Goal: Information Seeking & Learning: Compare options

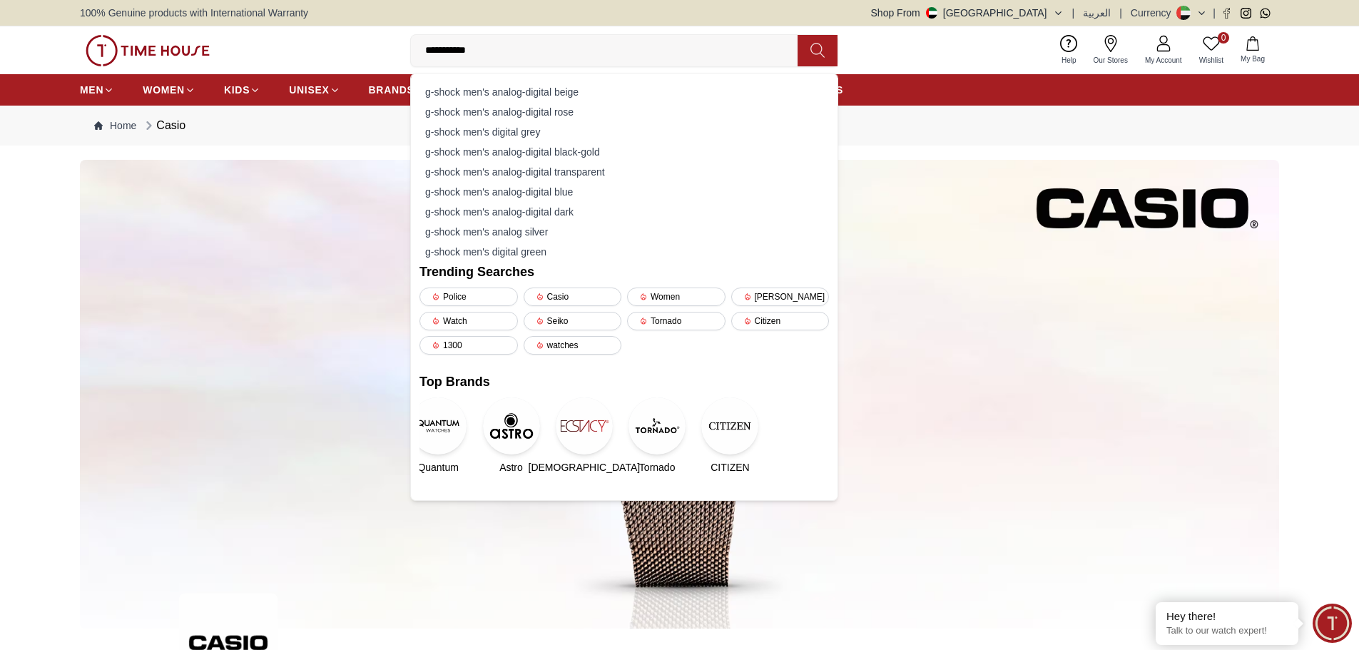
type input "**********"
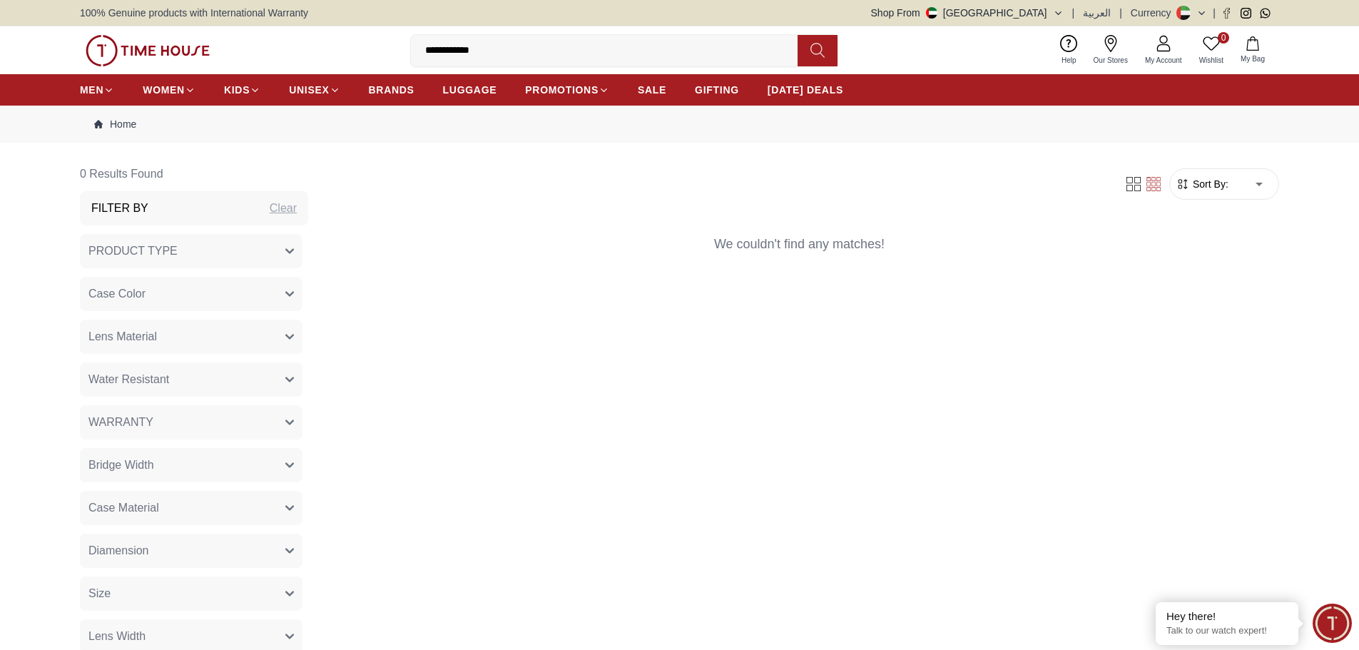
click at [262, 252] on button "PRODUCT TYPE" at bounding box center [191, 251] width 223 height 34
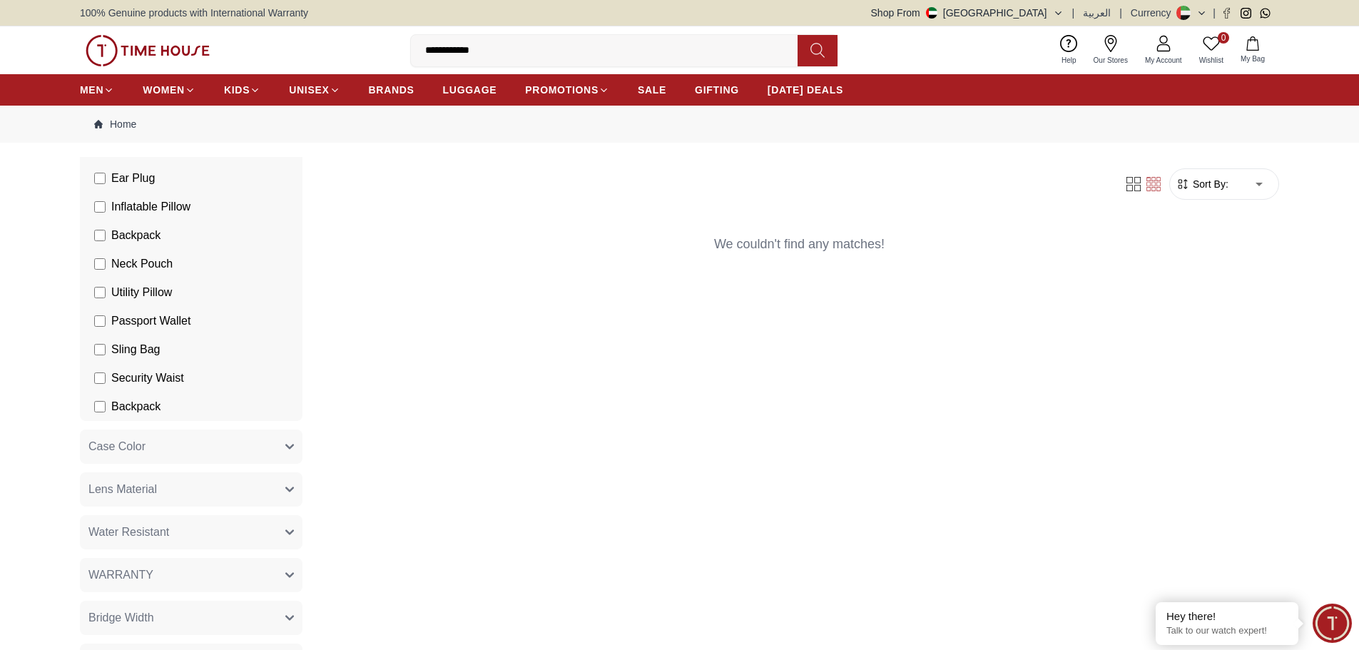
scroll to position [357, 0]
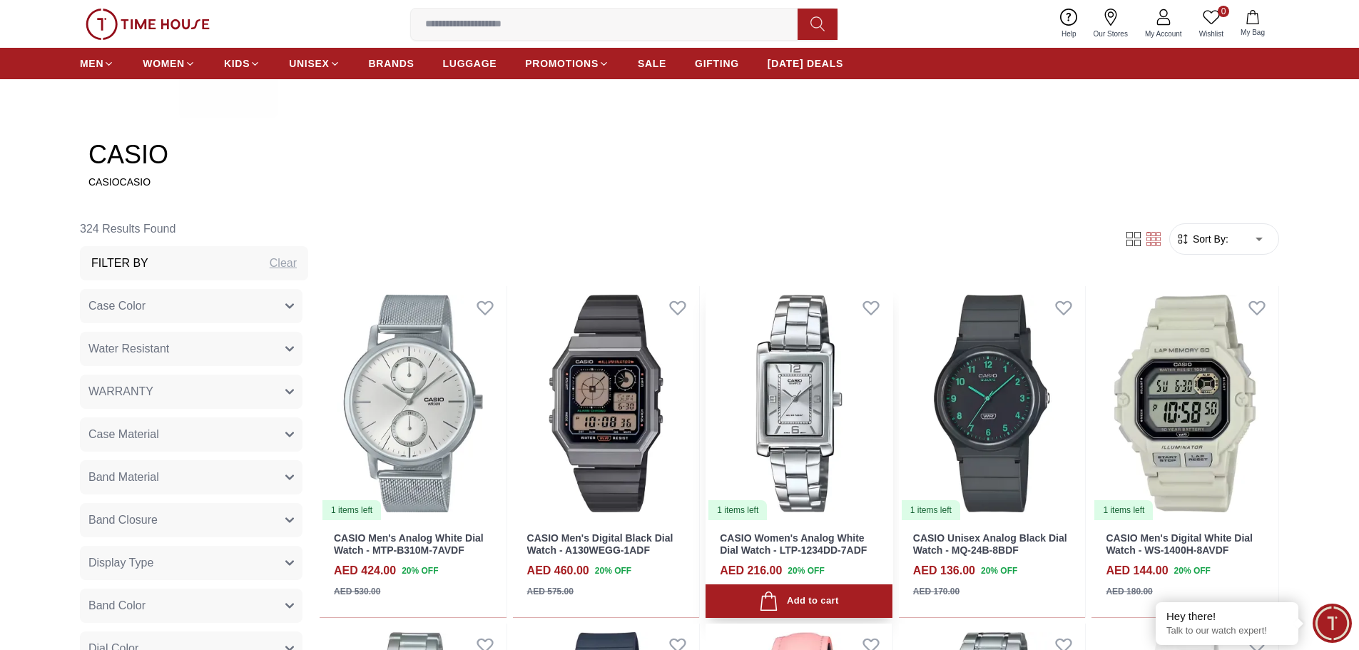
scroll to position [571, 0]
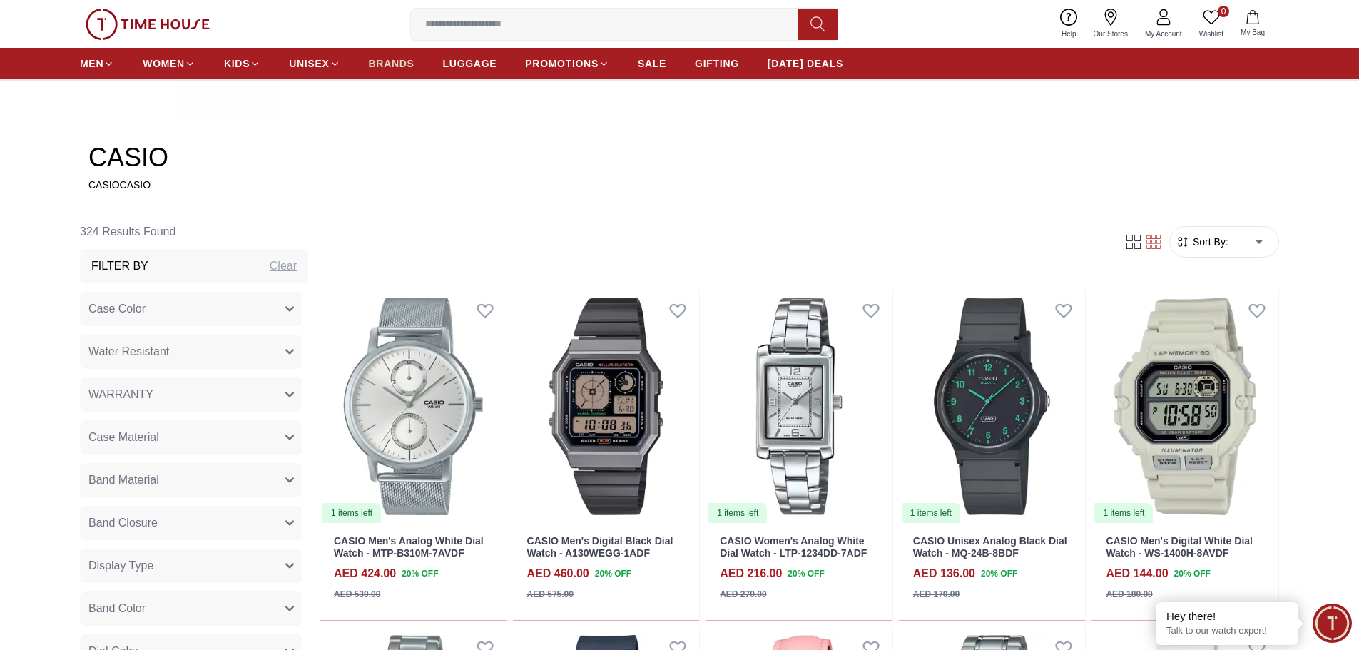
click at [397, 66] on span "BRANDS" at bounding box center [392, 63] width 46 height 14
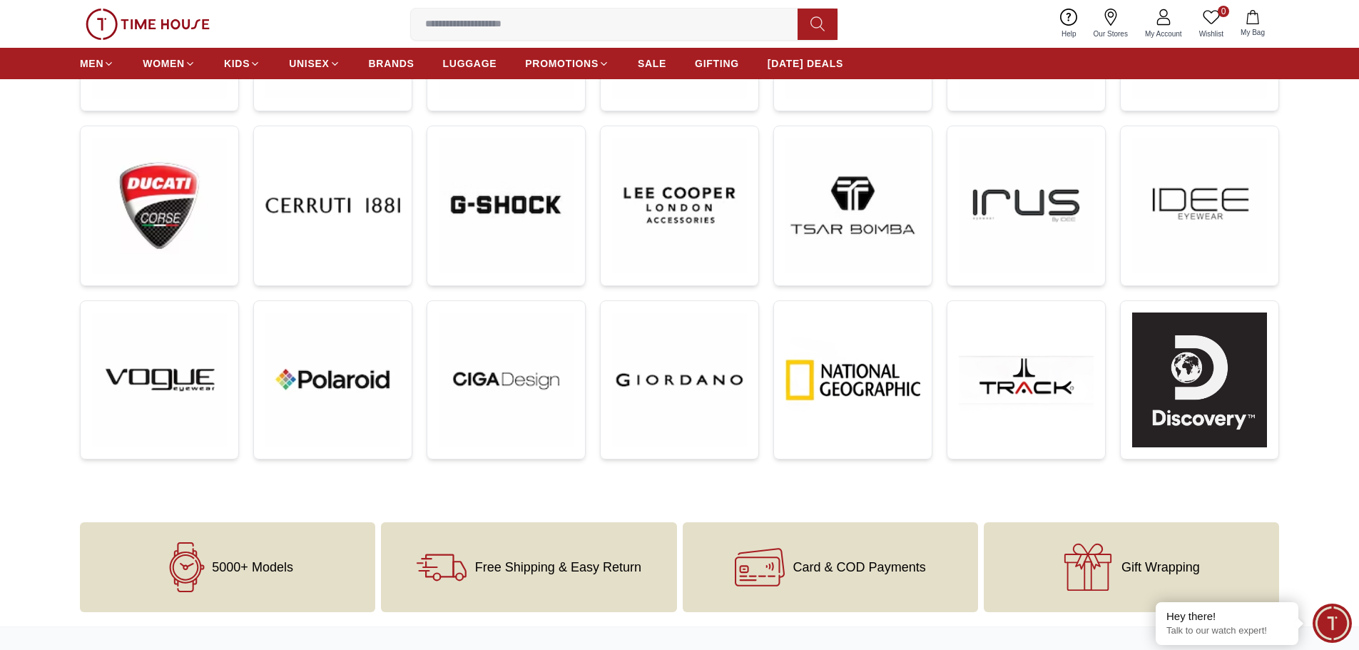
scroll to position [432, 0]
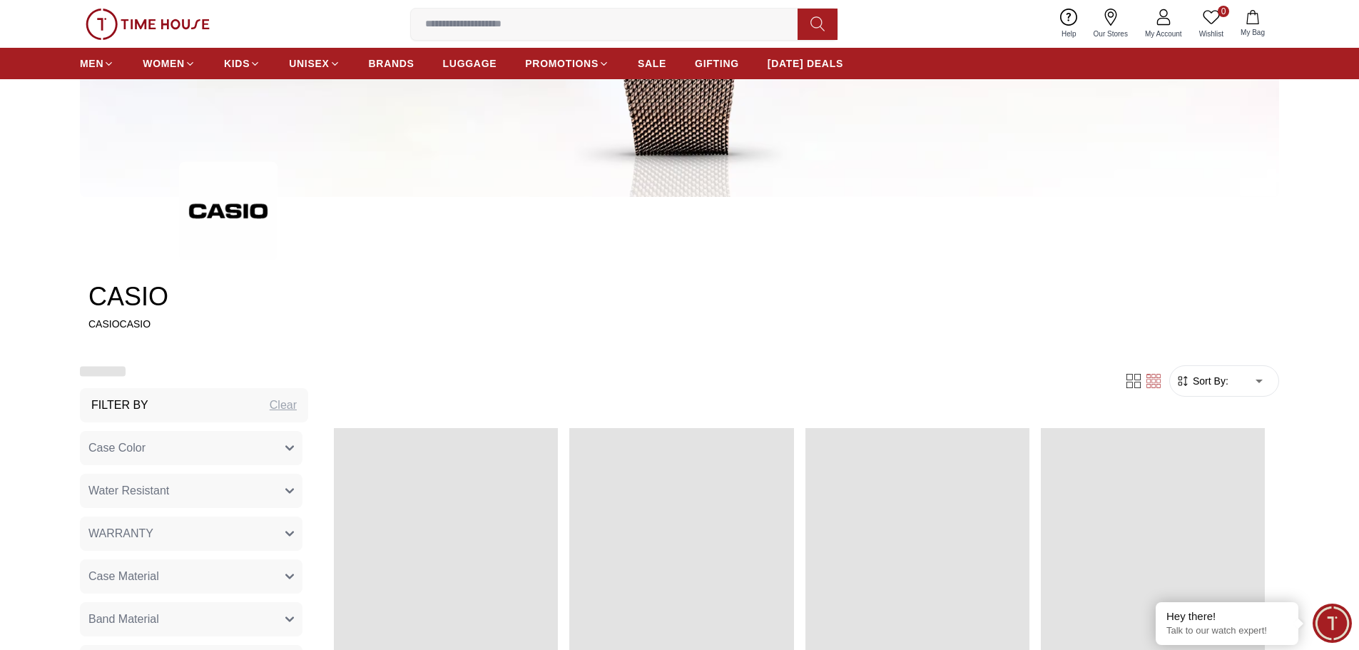
scroll to position [571, 0]
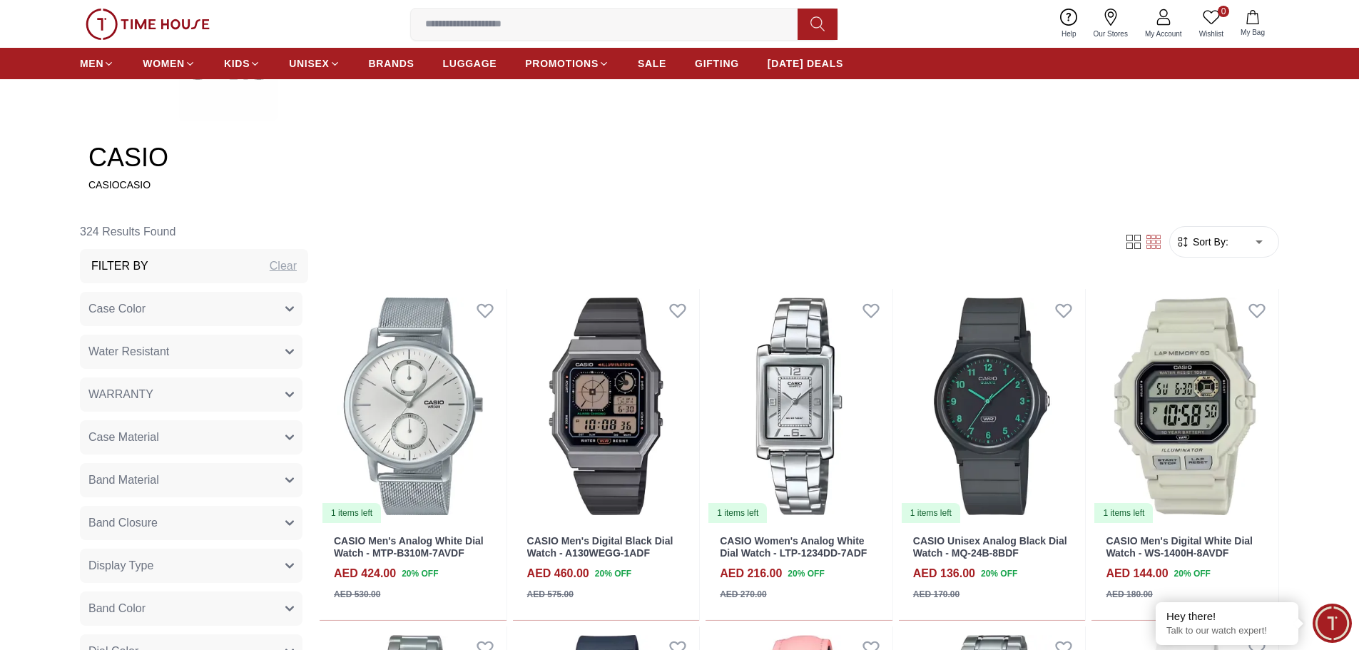
click at [652, 37] on input at bounding box center [610, 24] width 398 height 29
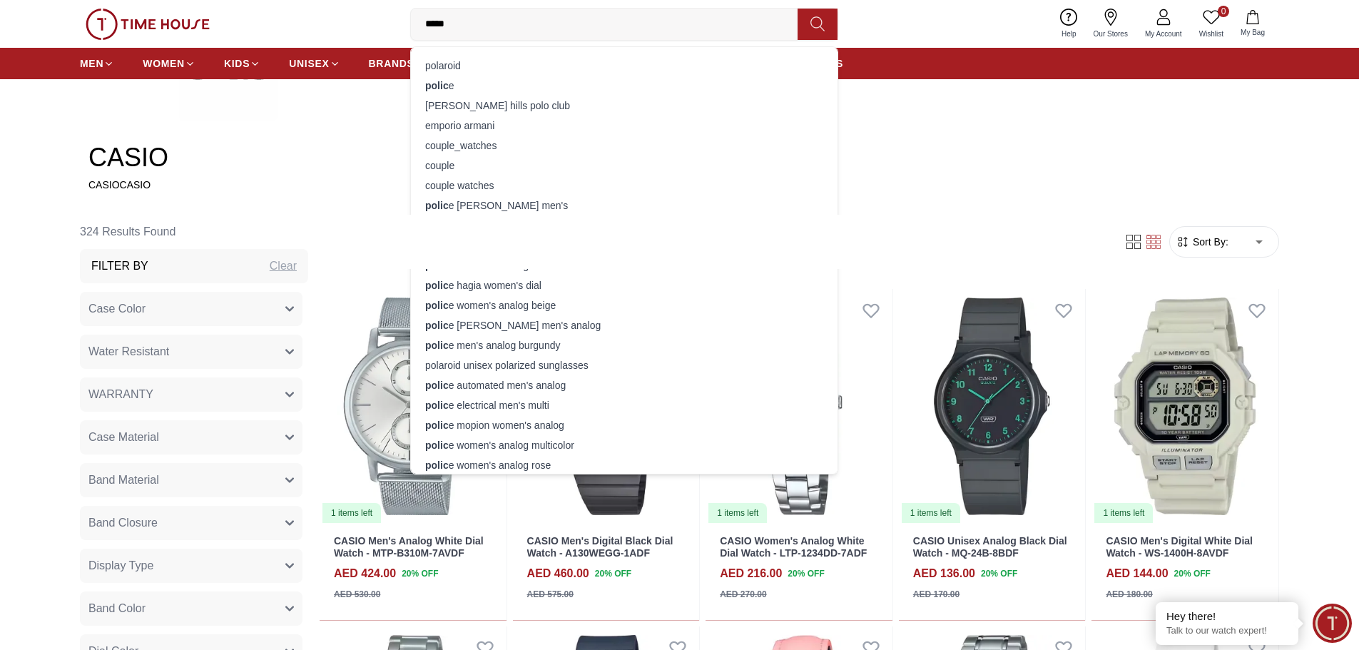
type input "******"
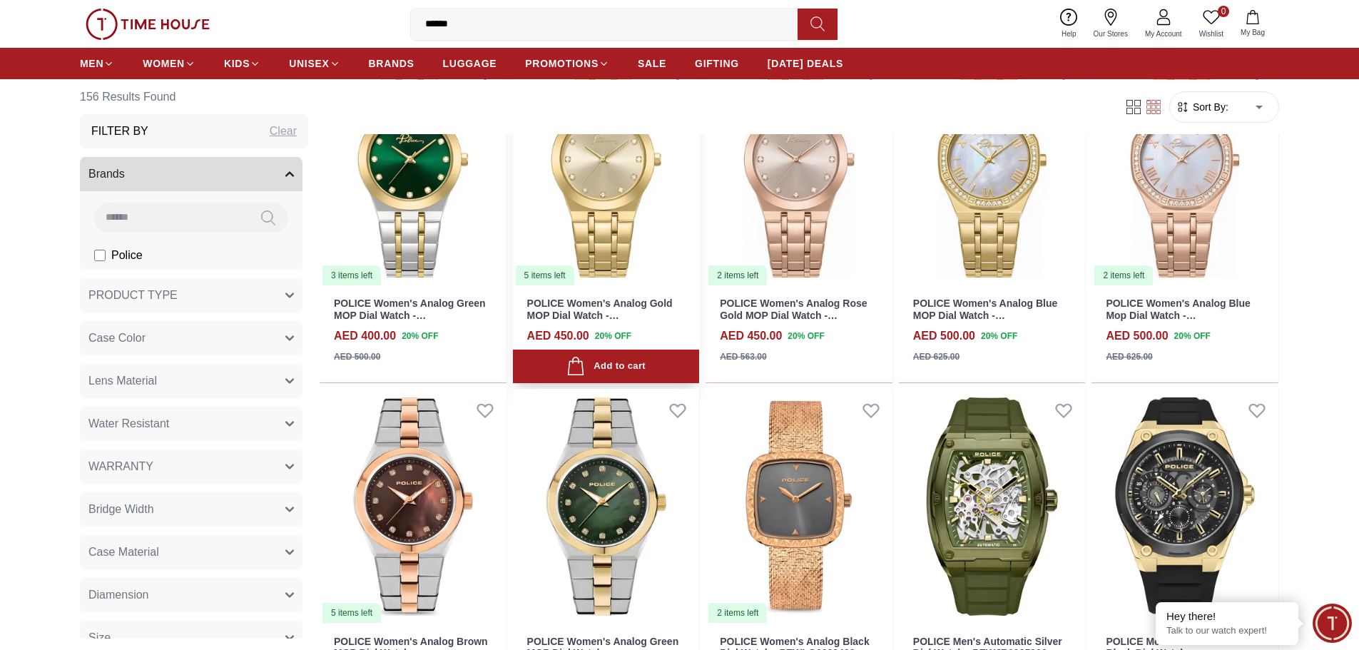
scroll to position [999, 0]
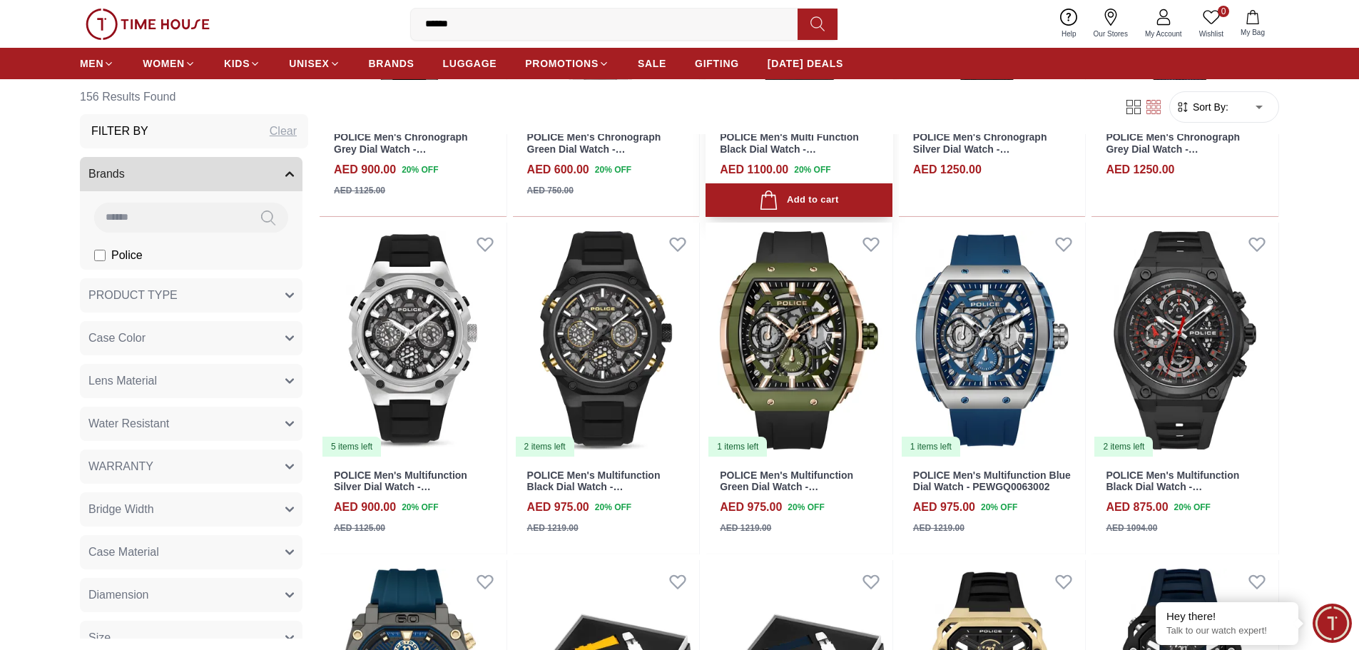
scroll to position [2211, 0]
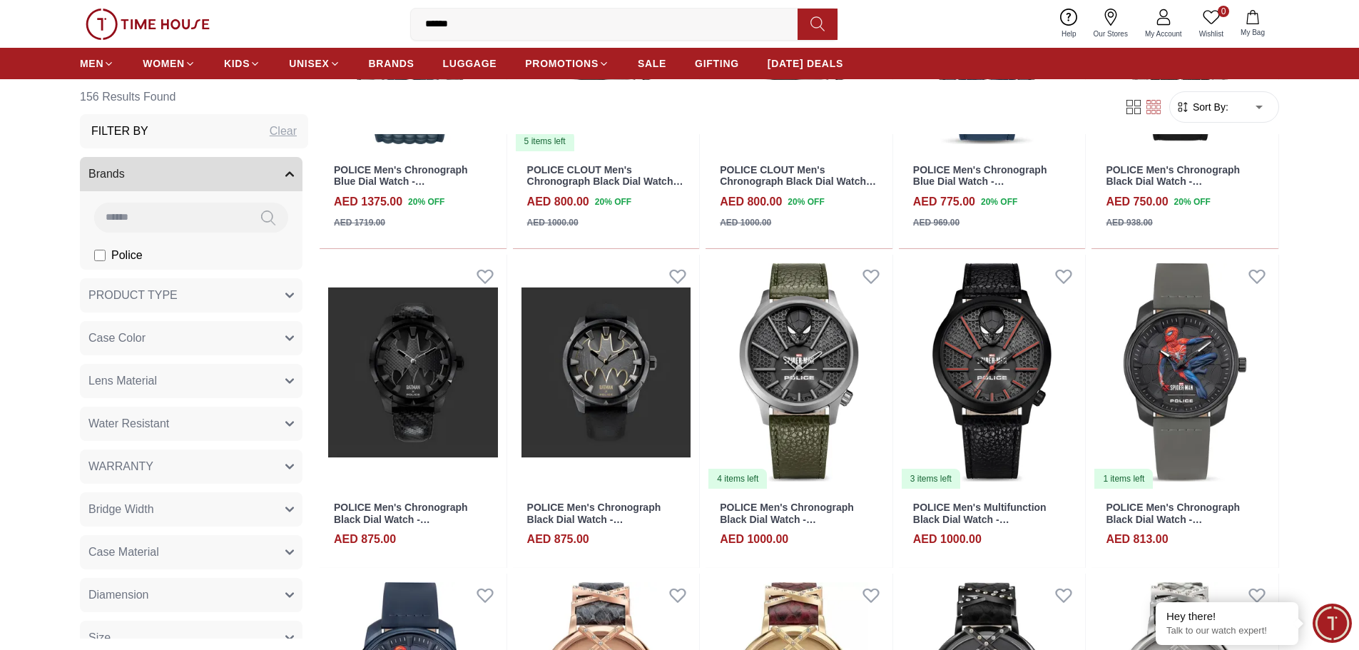
scroll to position [3424, 0]
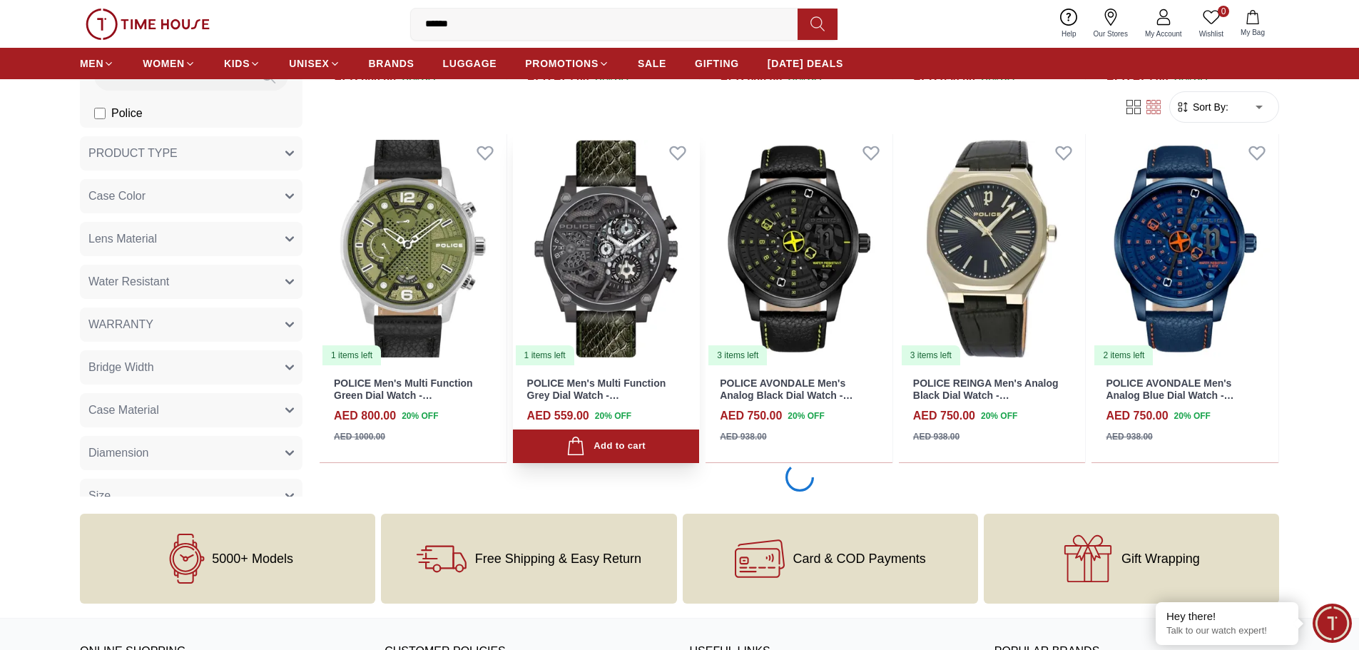
scroll to position [5136, 0]
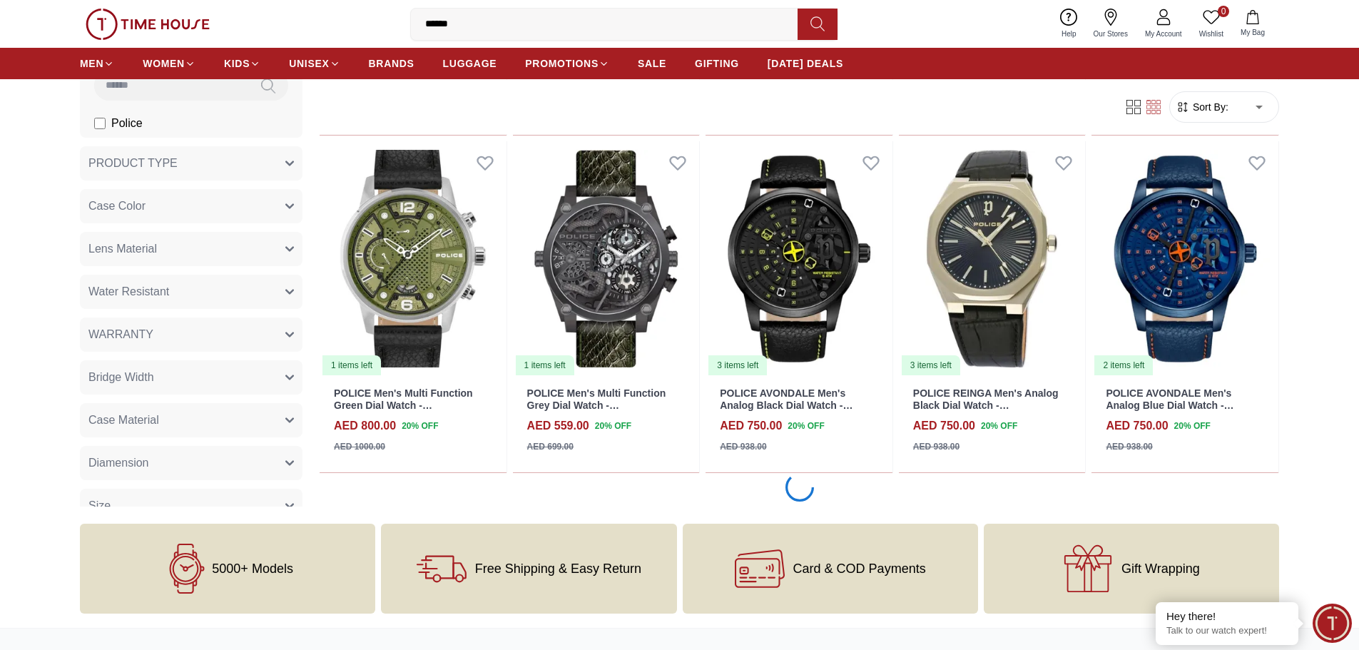
click at [500, 30] on input "******" at bounding box center [610, 24] width 398 height 29
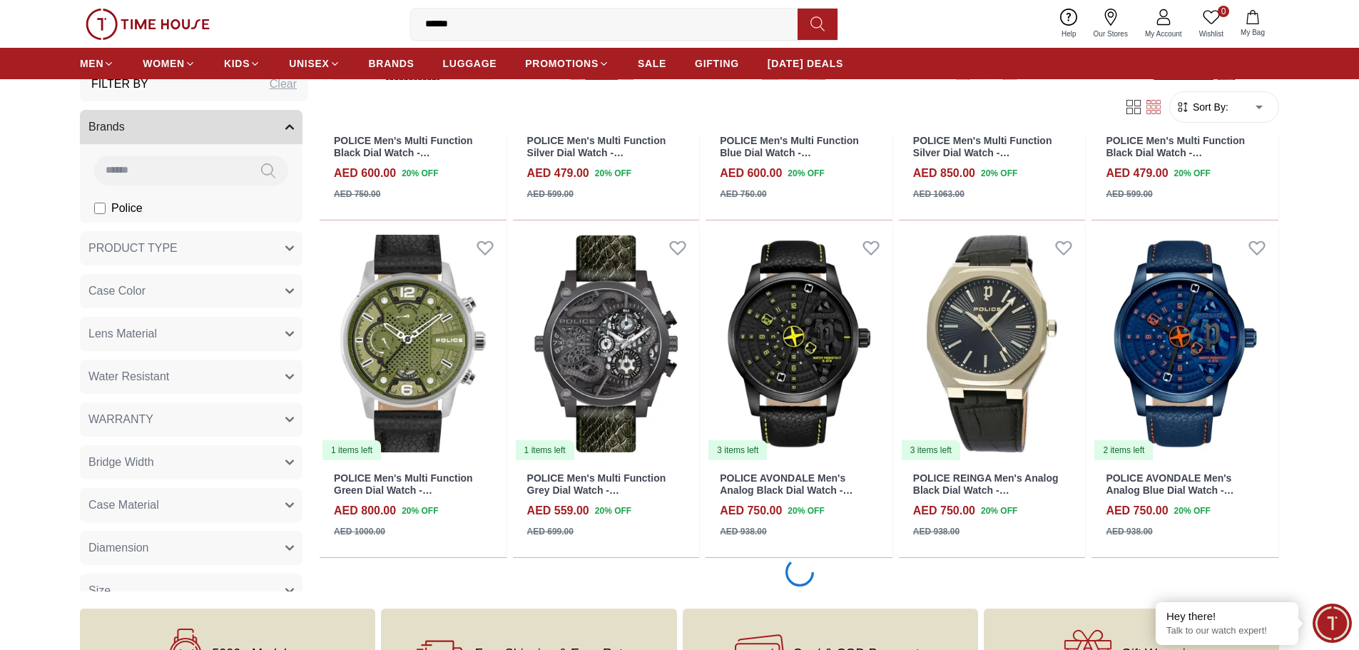
drag, startPoint x: 500, startPoint y: 30, endPoint x: 393, endPoint y: 1, distance: 110.7
click at [393, 1] on div "0 Wishlist My Bag ****** police police mensor men's multi police unisex's analo…" at bounding box center [679, 24] width 1199 height 48
type input "*******"
click at [819, 28] on icon at bounding box center [817, 24] width 14 height 16
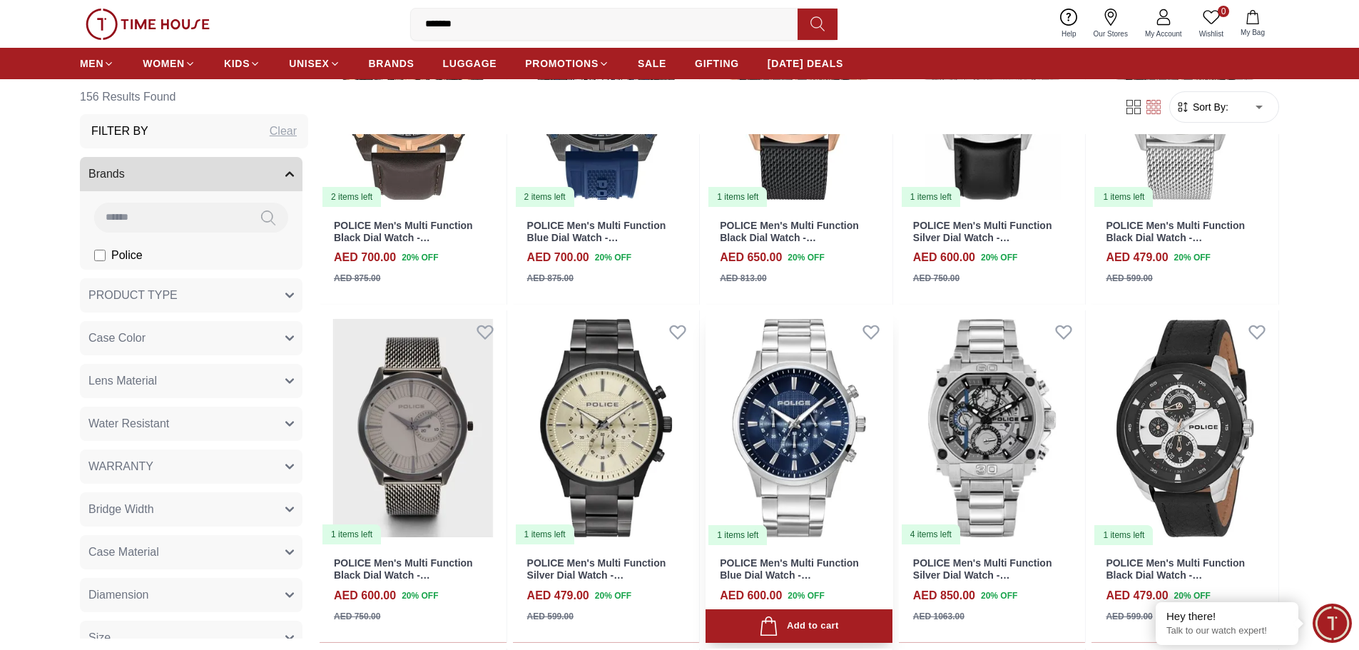
scroll to position [4623, 0]
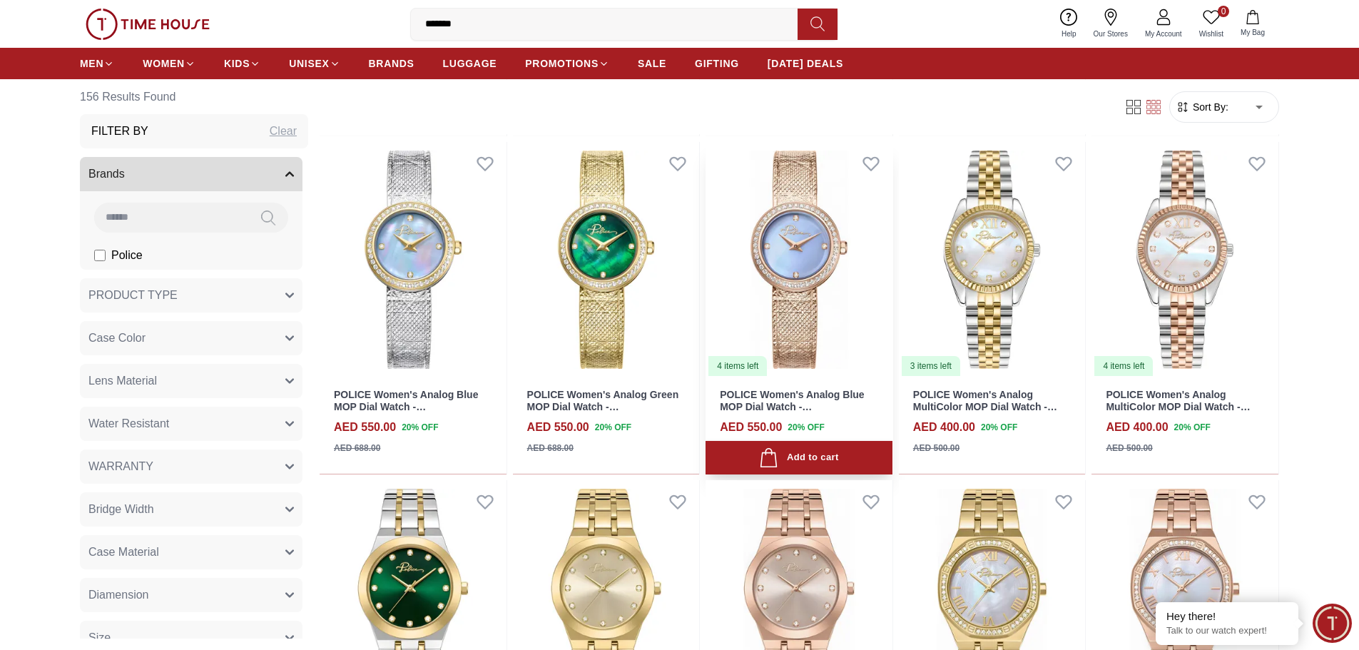
scroll to position [428, 0]
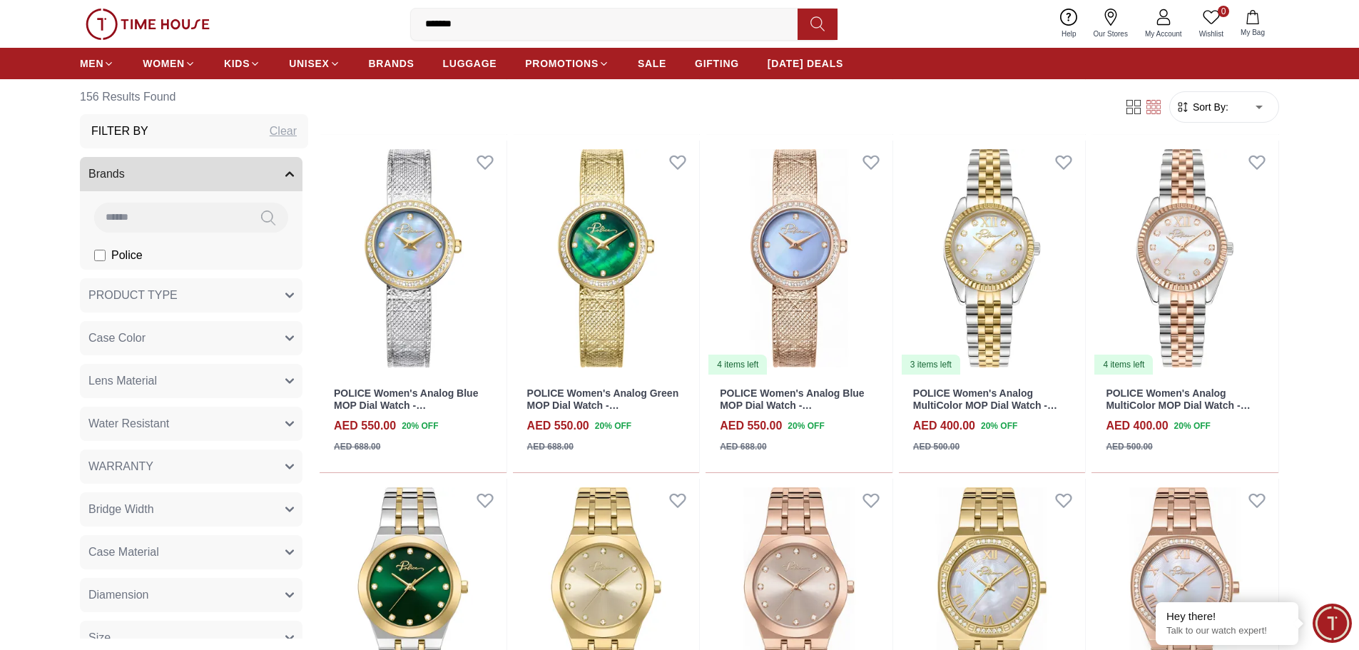
click at [822, 29] on icon at bounding box center [817, 24] width 14 height 14
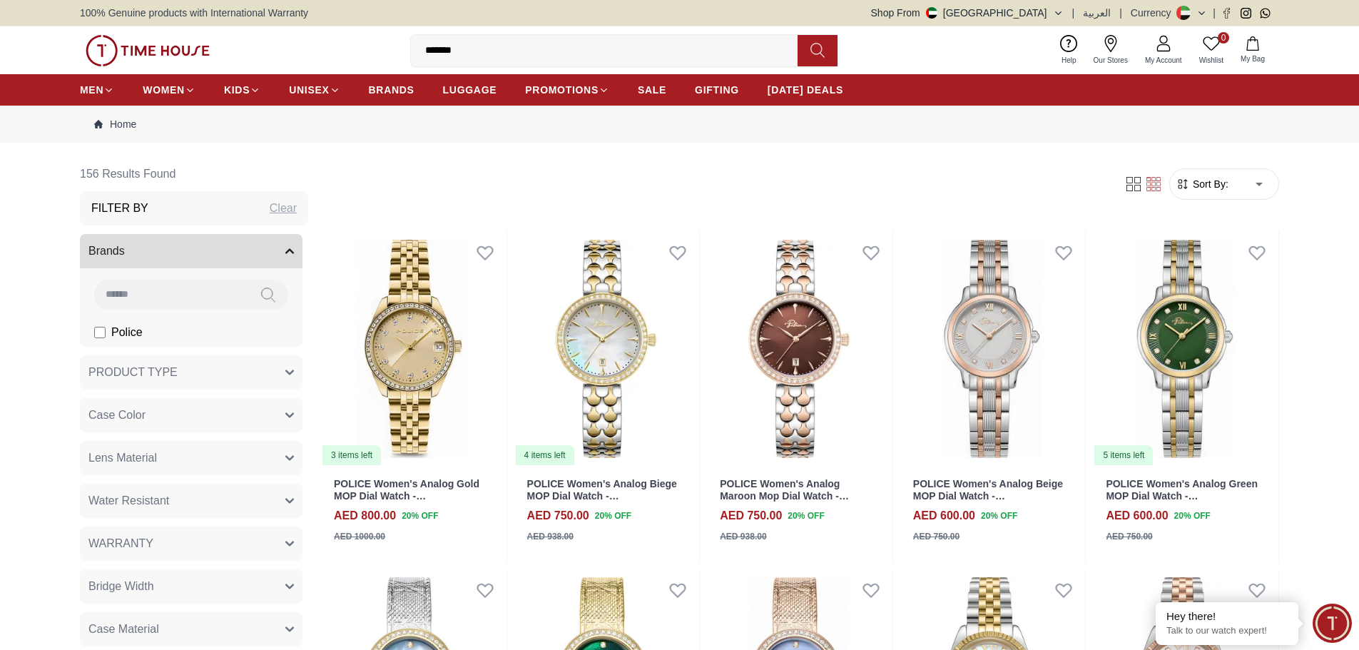
click at [813, 48] on icon at bounding box center [817, 50] width 14 height 16
click at [503, 51] on input "*******" at bounding box center [610, 50] width 398 height 29
drag, startPoint x: 509, startPoint y: 54, endPoint x: 76, endPoint y: -58, distance: 447.9
type input "*******"
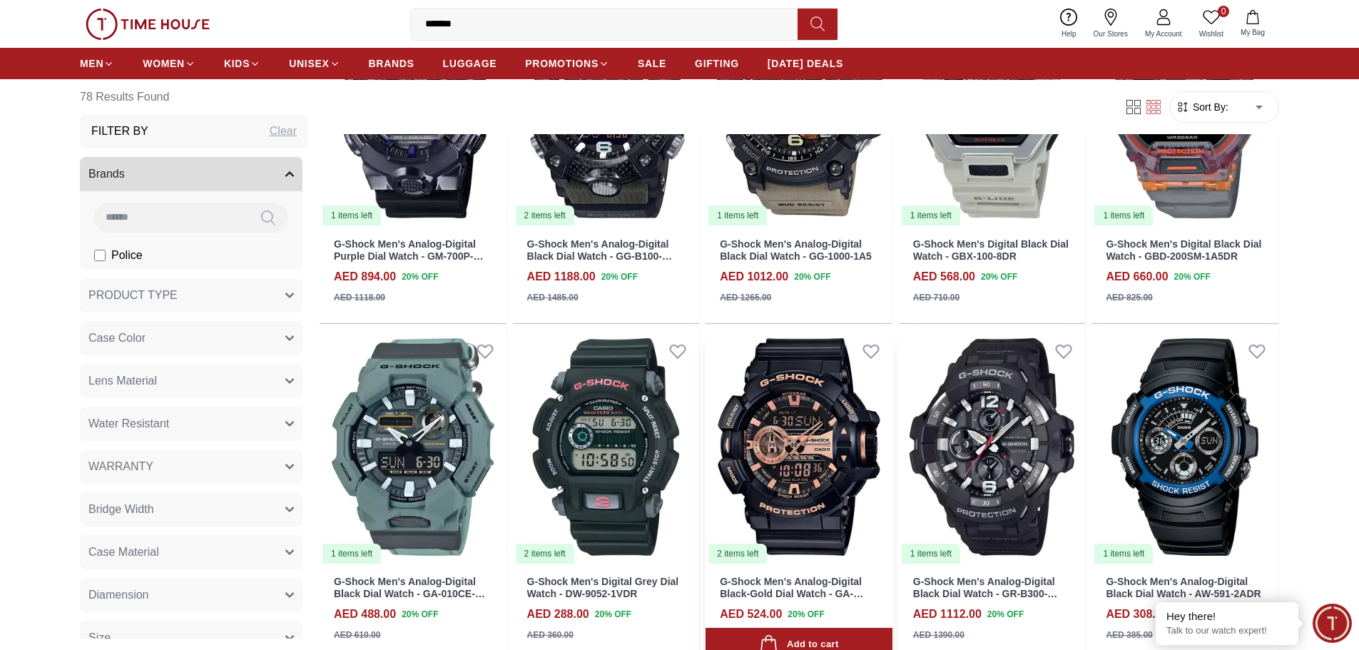
scroll to position [856, 0]
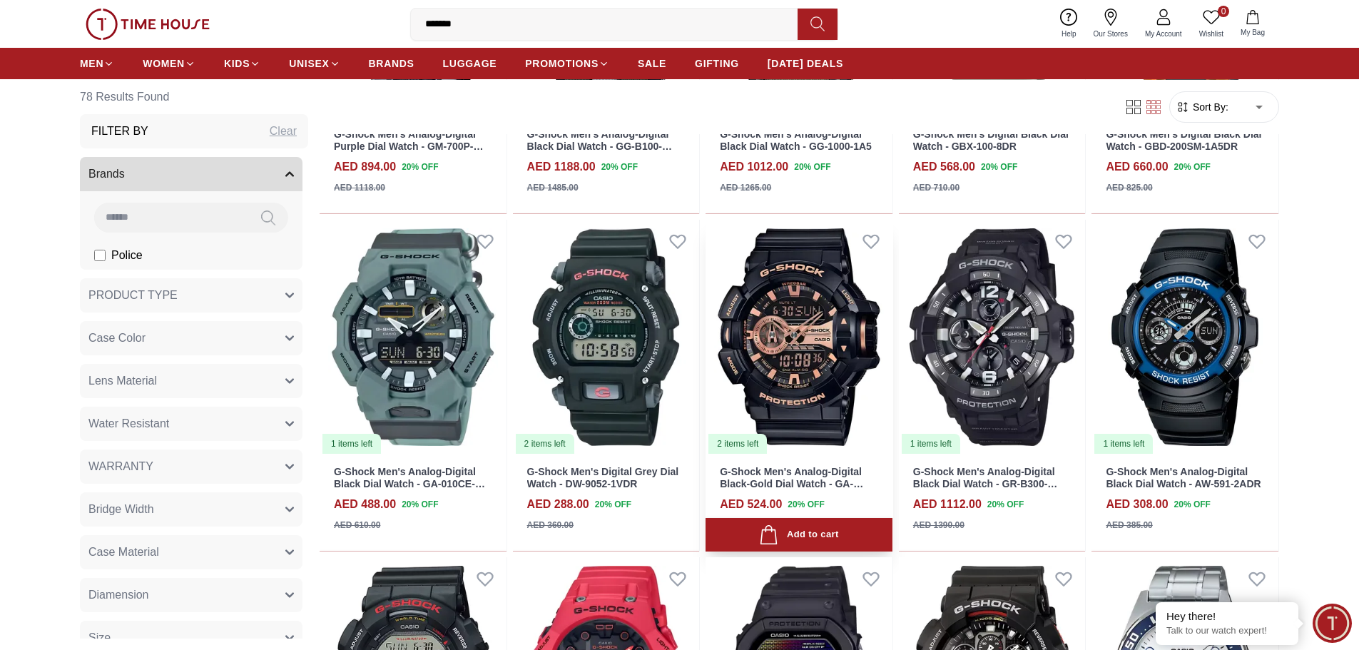
scroll to position [330, 0]
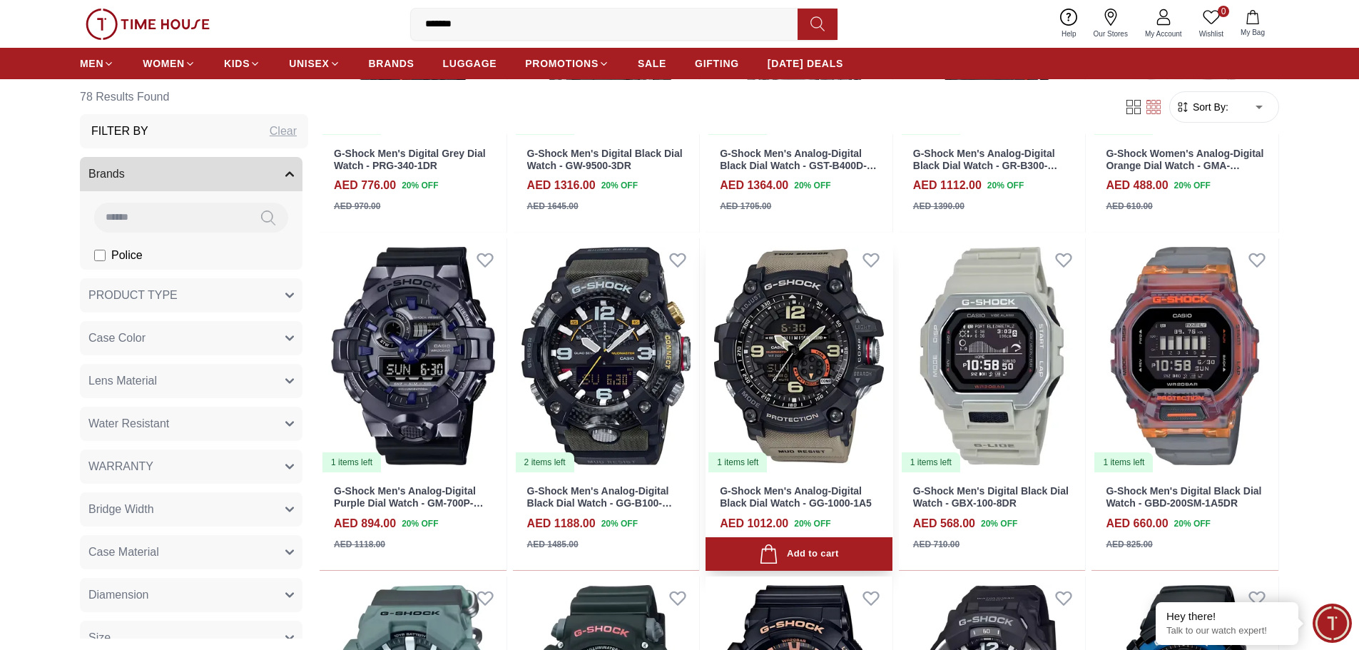
click at [787, 496] on link "G-Shock Men's Analog-Digital Black Dial Watch - GG-1000-1A5" at bounding box center [796, 497] width 152 height 24
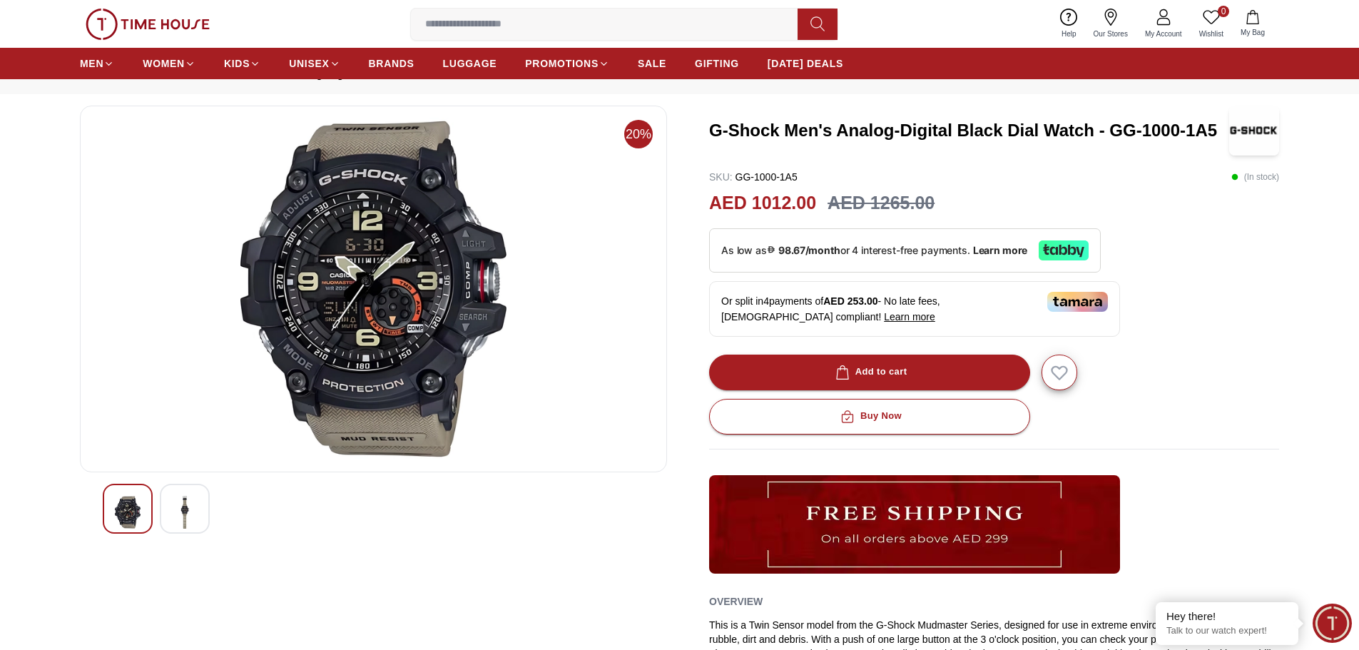
scroll to position [71, 0]
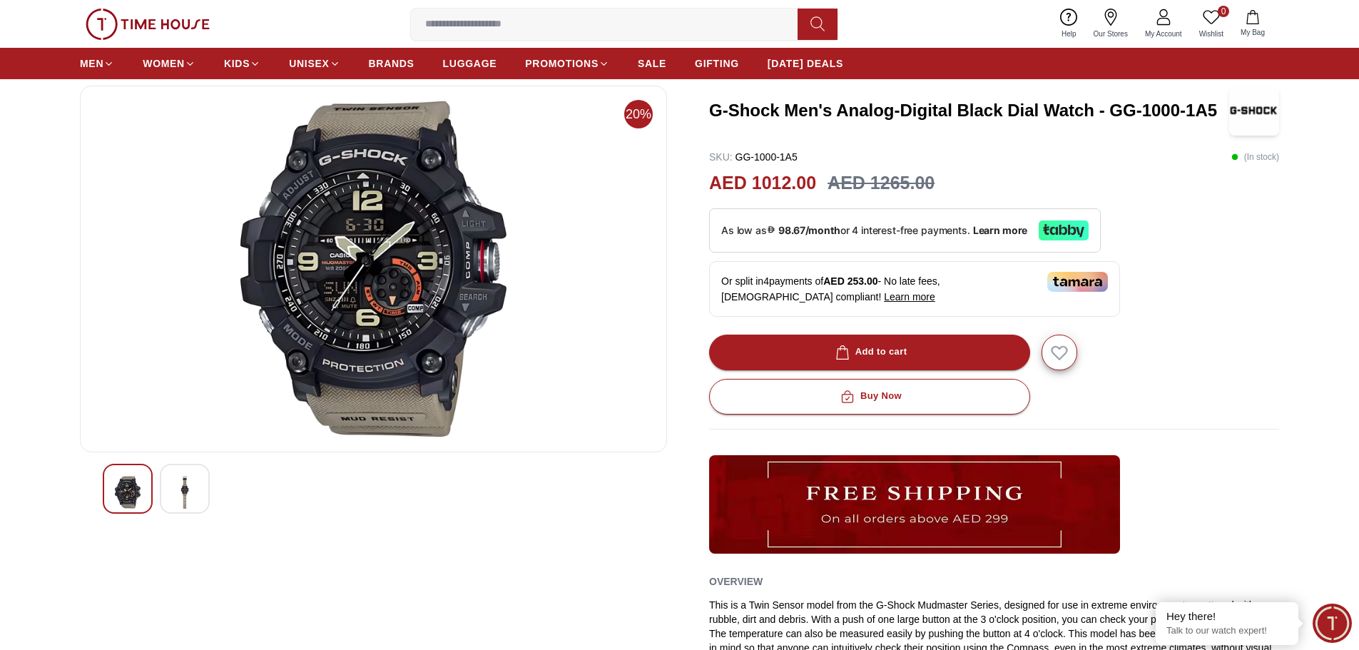
click at [202, 496] on div at bounding box center [185, 489] width 50 height 50
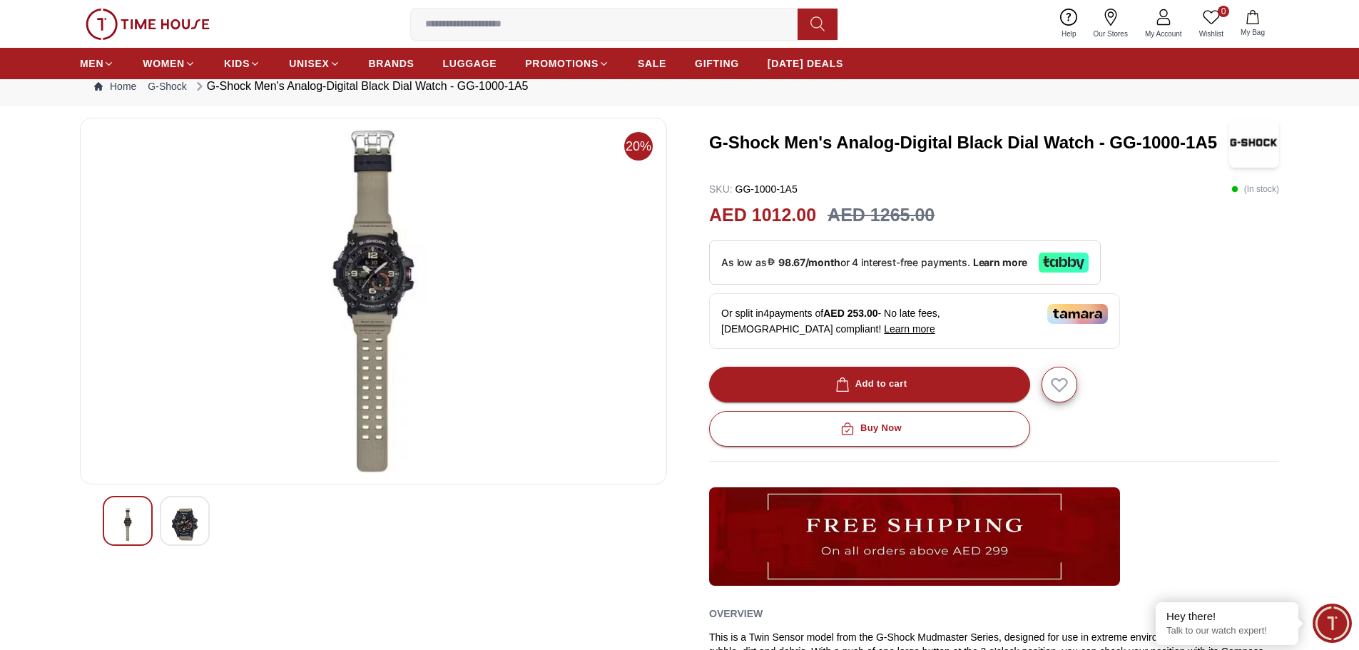
scroll to position [0, 0]
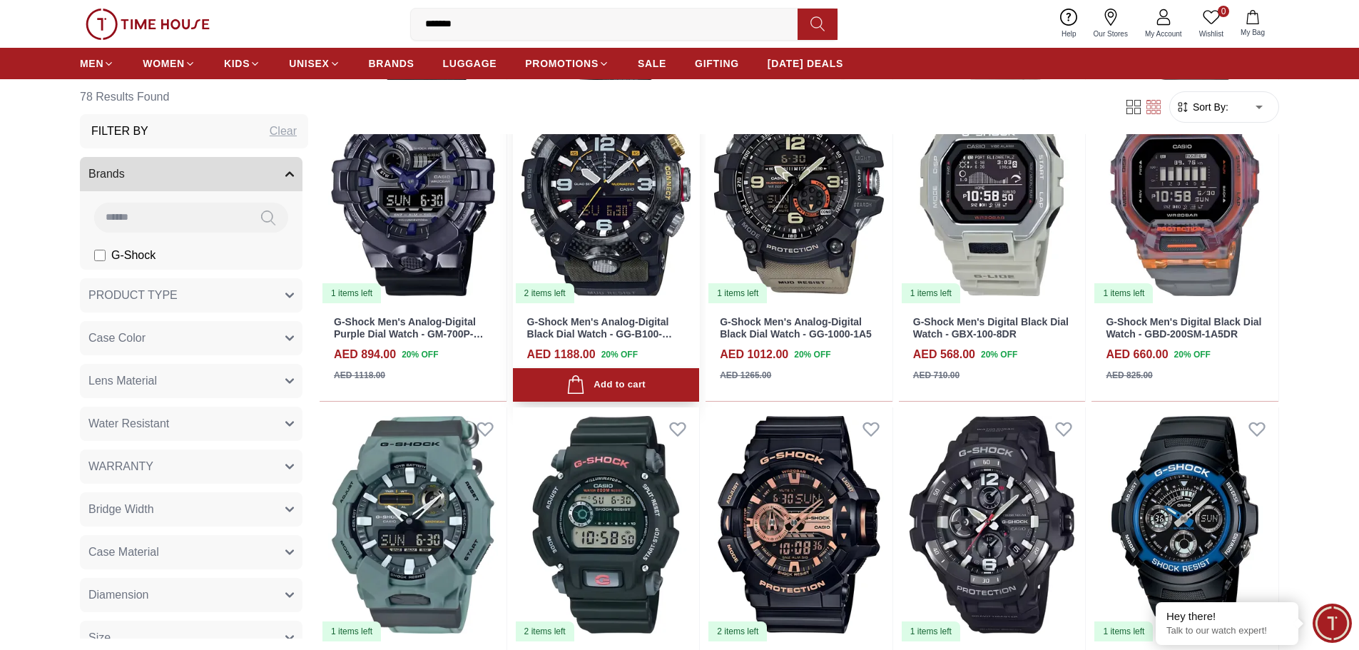
scroll to position [713, 0]
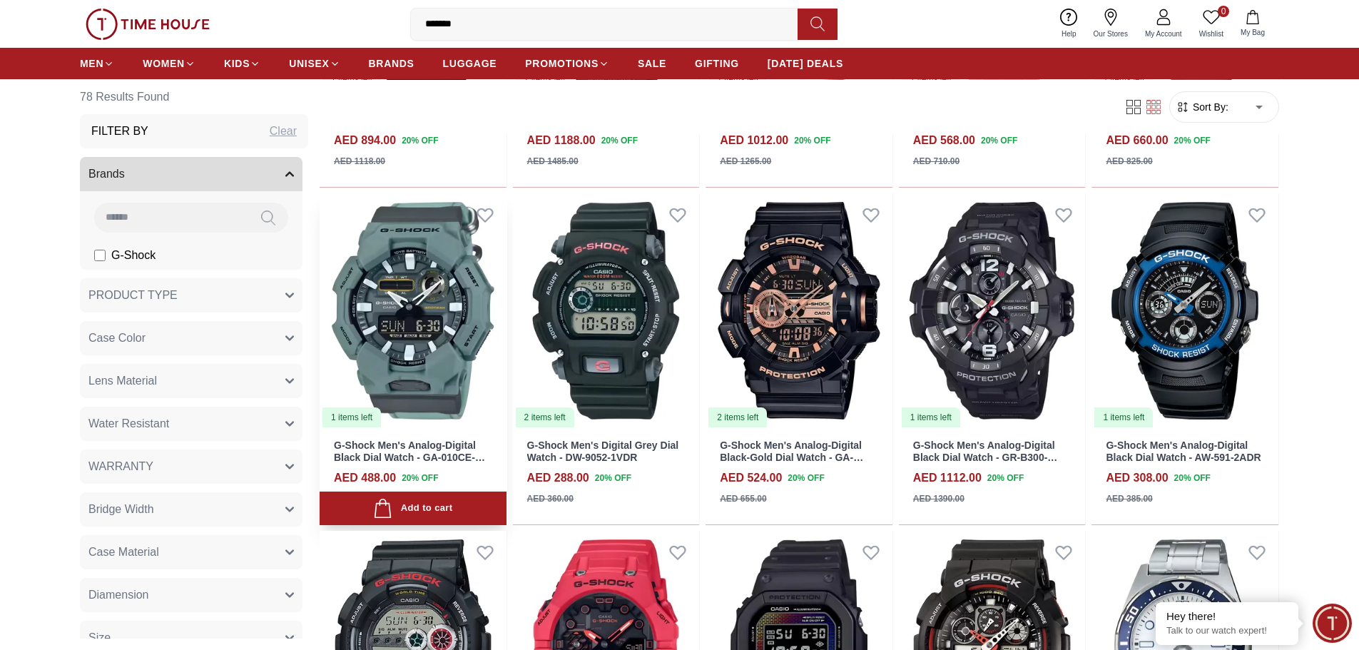
click at [370, 457] on link "G-Shock Men's Analog-Digital Black Dial Watch - GA-010CE-2ADR" at bounding box center [409, 457] width 151 height 36
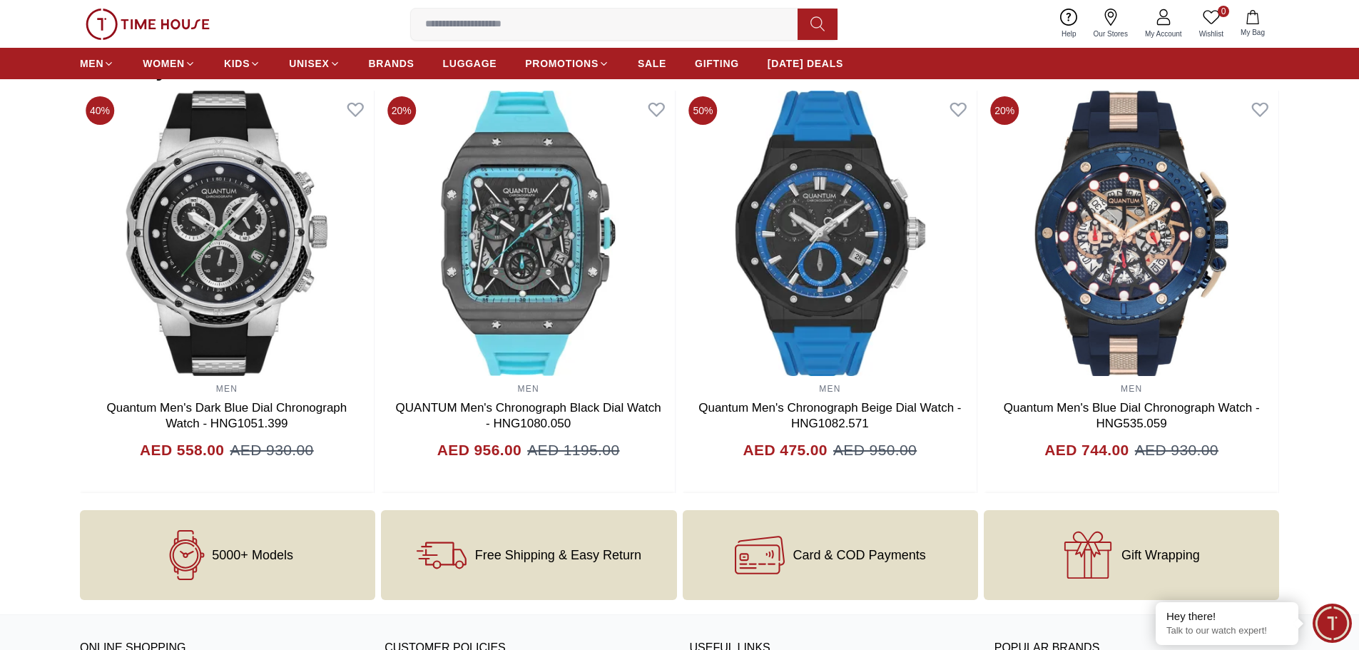
scroll to position [1712, 0]
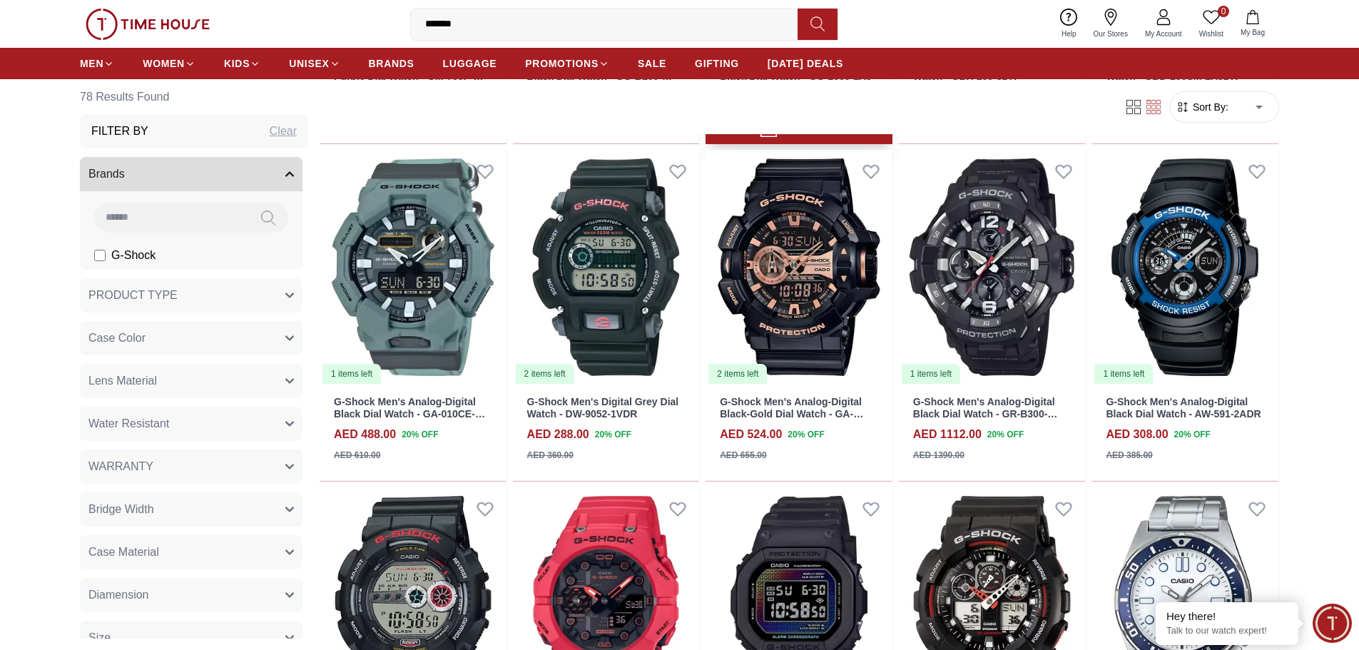
scroll to position [785, 0]
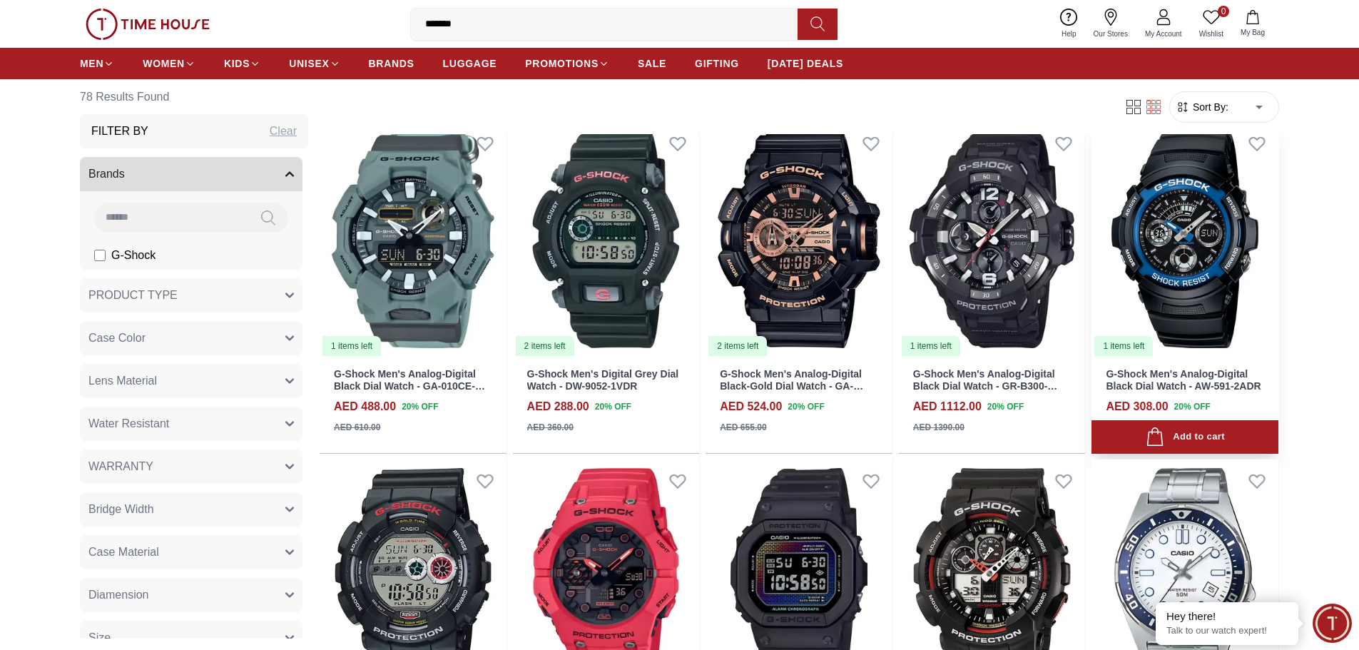
click at [1214, 382] on link "G-Shock Men's Analog-Digital Black Dial Watch - AW-591-2ADR" at bounding box center [1183, 380] width 155 height 24
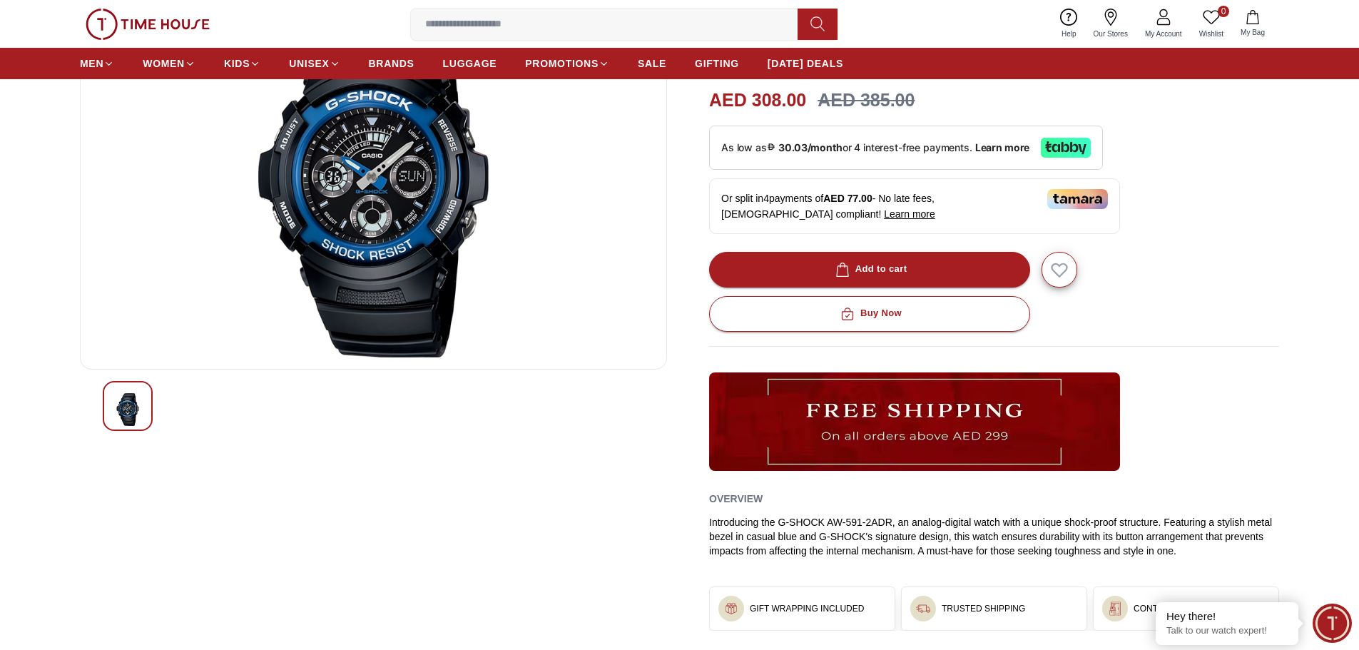
scroll to position [71, 0]
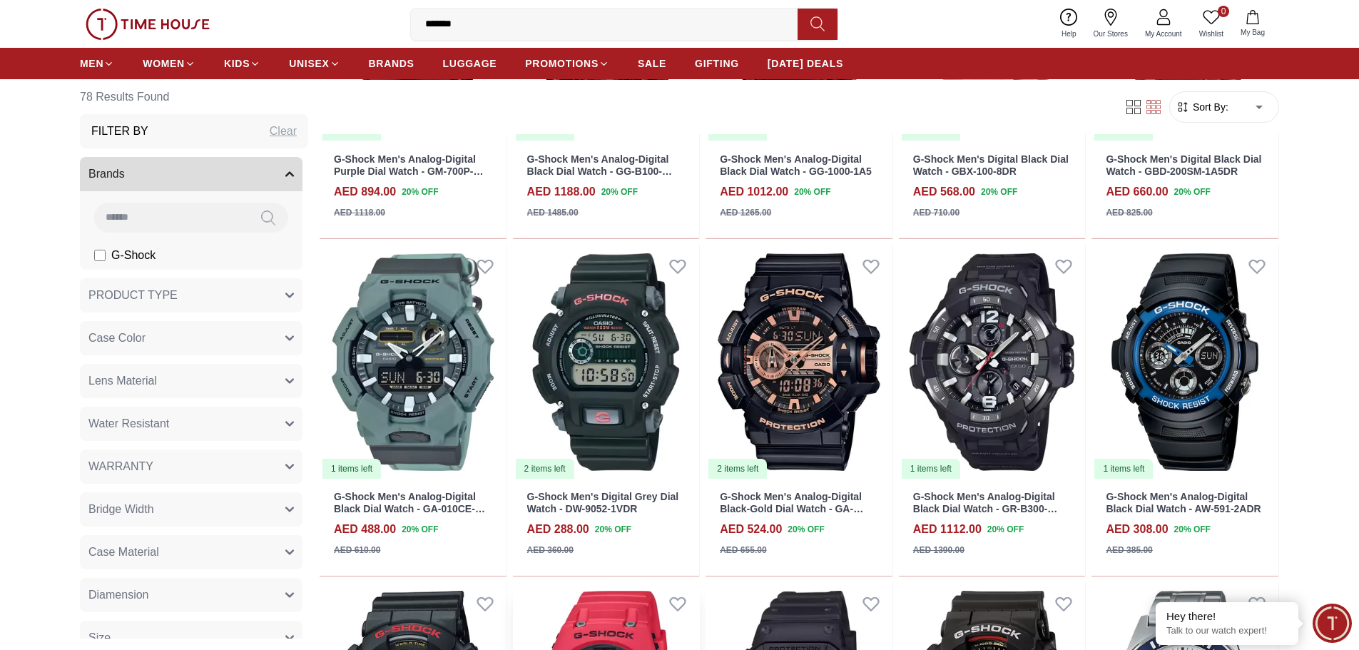
scroll to position [713, 0]
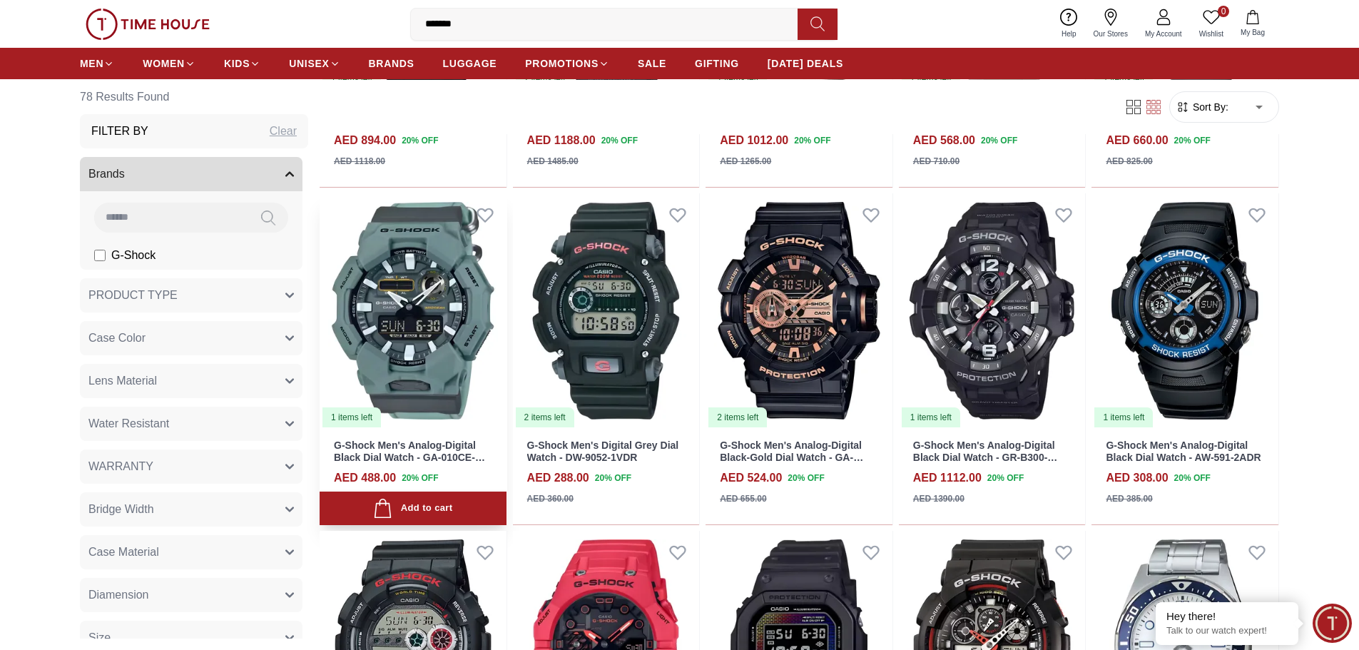
click at [427, 451] on link "G-Shock Men's Analog-Digital Black Dial Watch - GA-010CE-2ADR" at bounding box center [409, 457] width 151 height 36
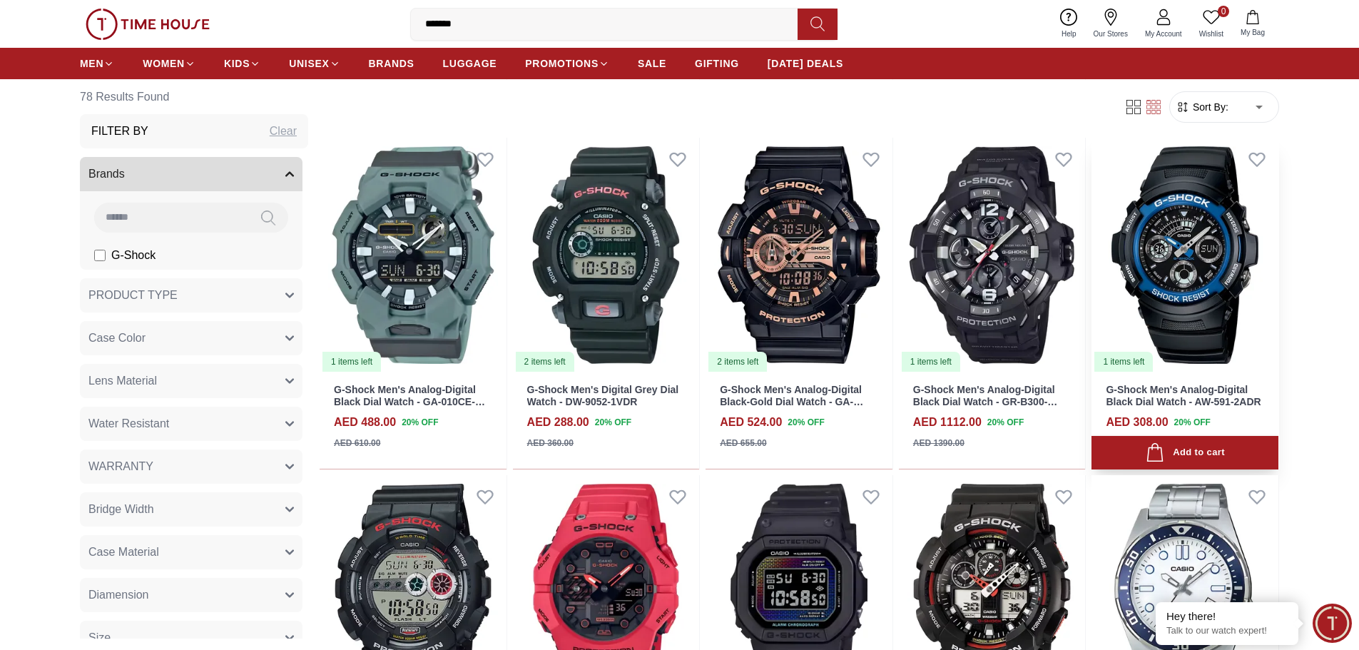
scroll to position [785, 0]
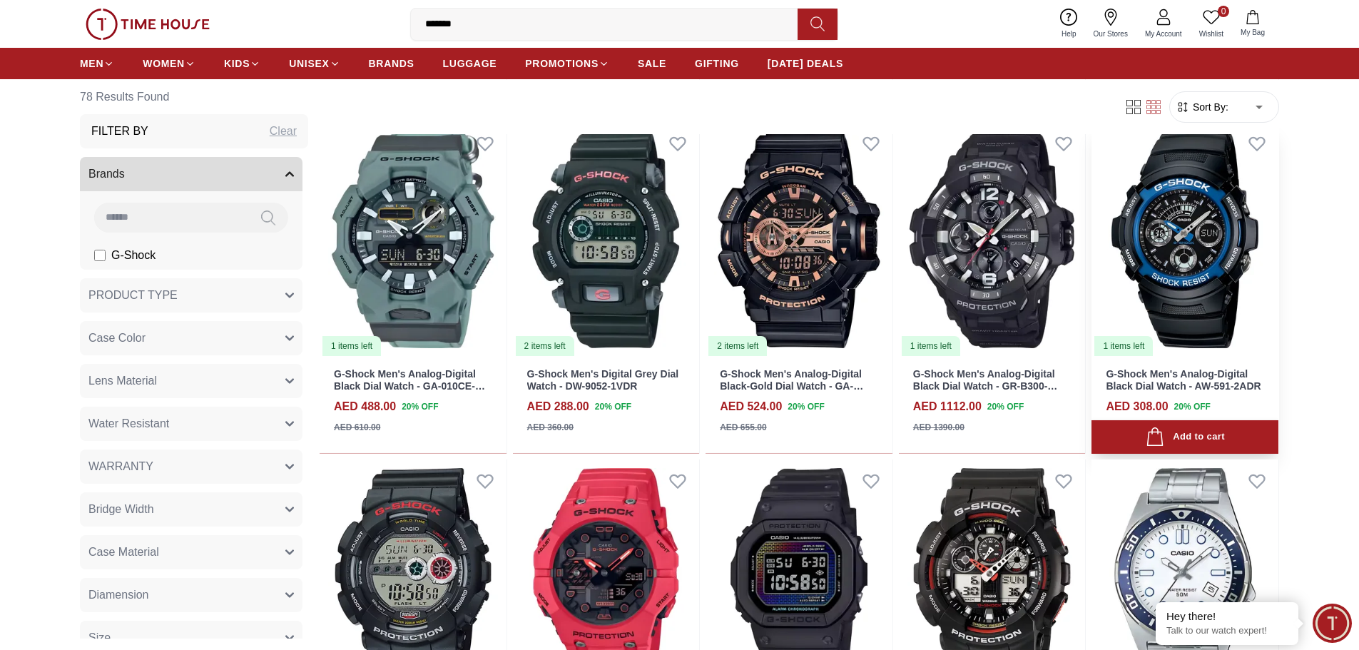
click at [1211, 375] on link "G-Shock Men's Analog-Digital Black Dial Watch - AW-591-2ADR" at bounding box center [1183, 380] width 155 height 24
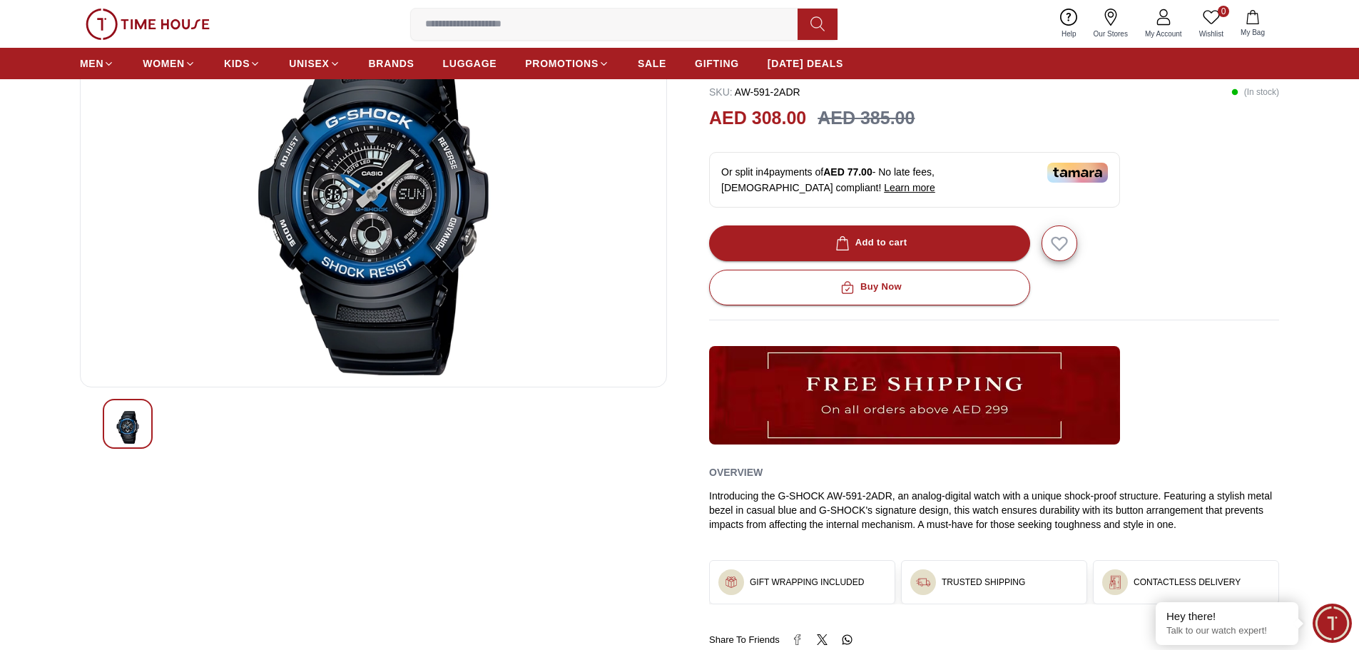
scroll to position [143, 0]
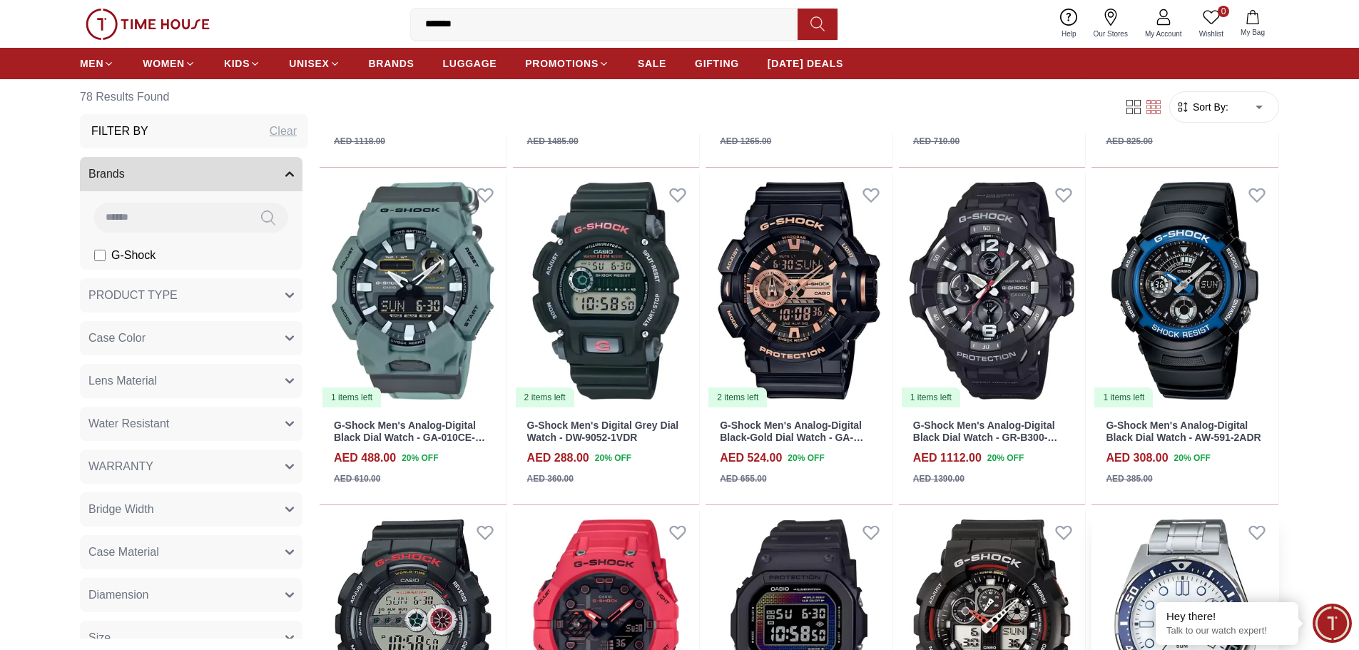
scroll to position [713, 0]
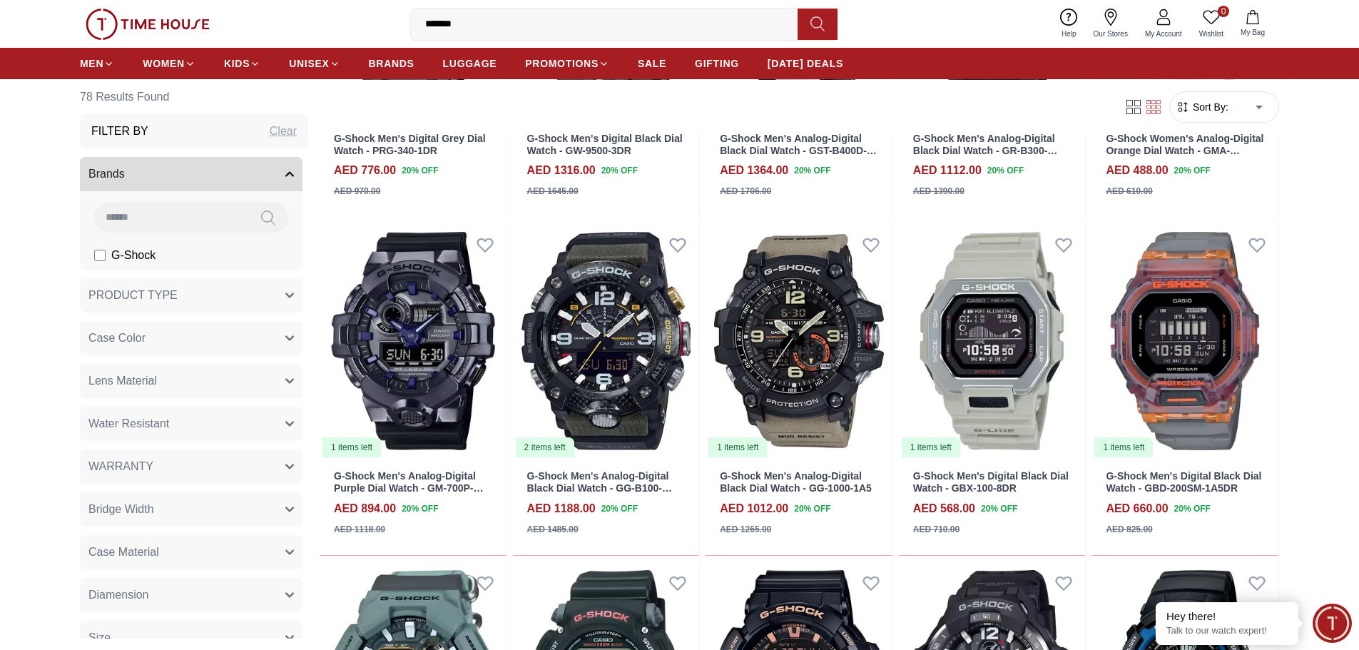
drag, startPoint x: 485, startPoint y: 22, endPoint x: 230, endPoint y: -28, distance: 260.2
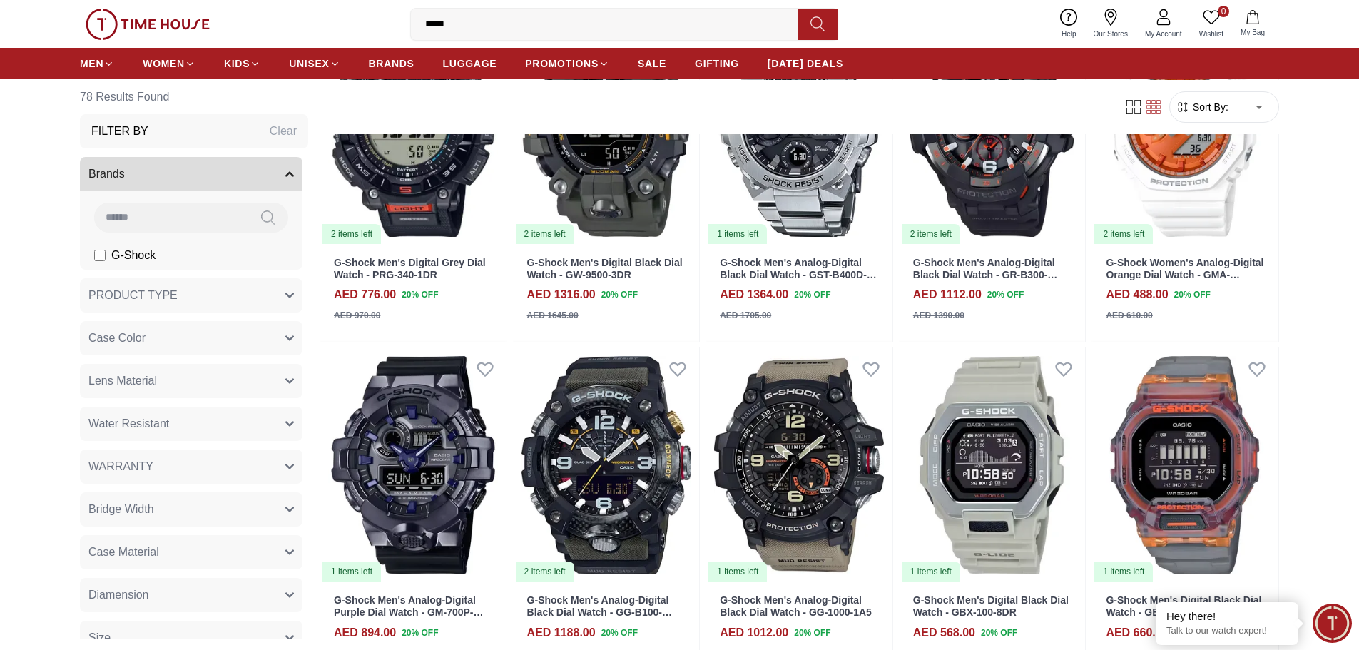
type input "******"
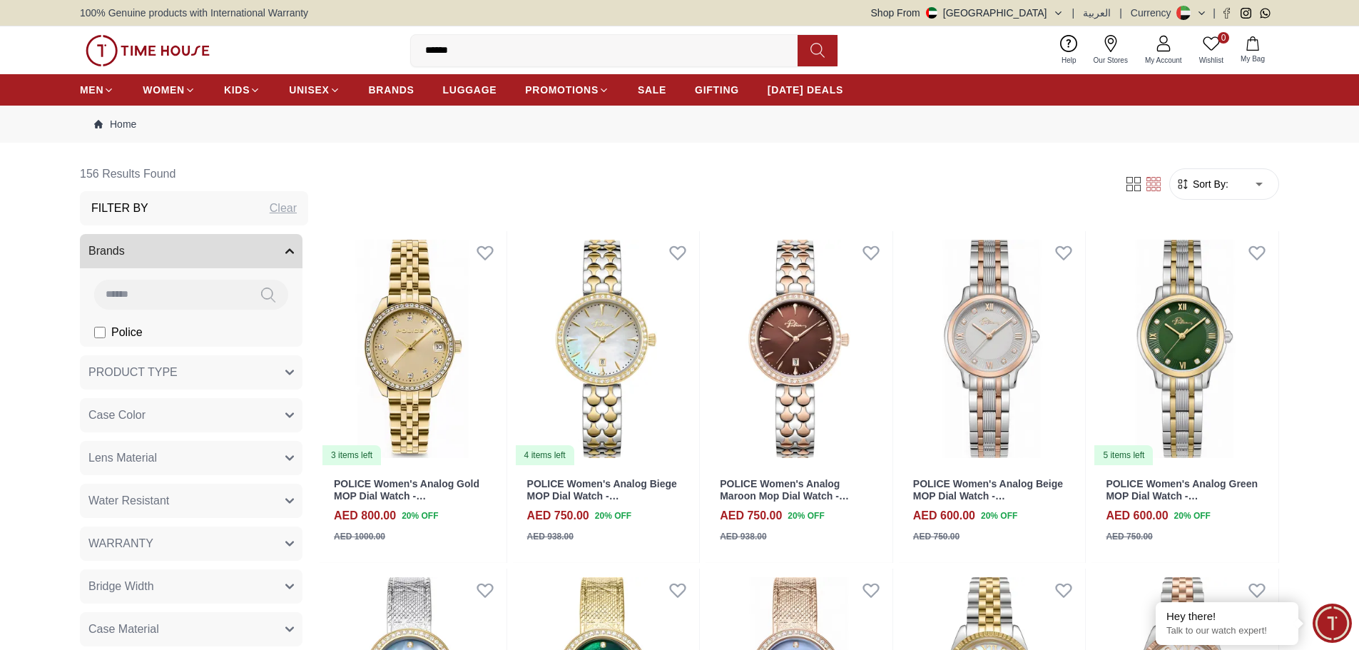
click at [464, 46] on input "******" at bounding box center [610, 50] width 398 height 29
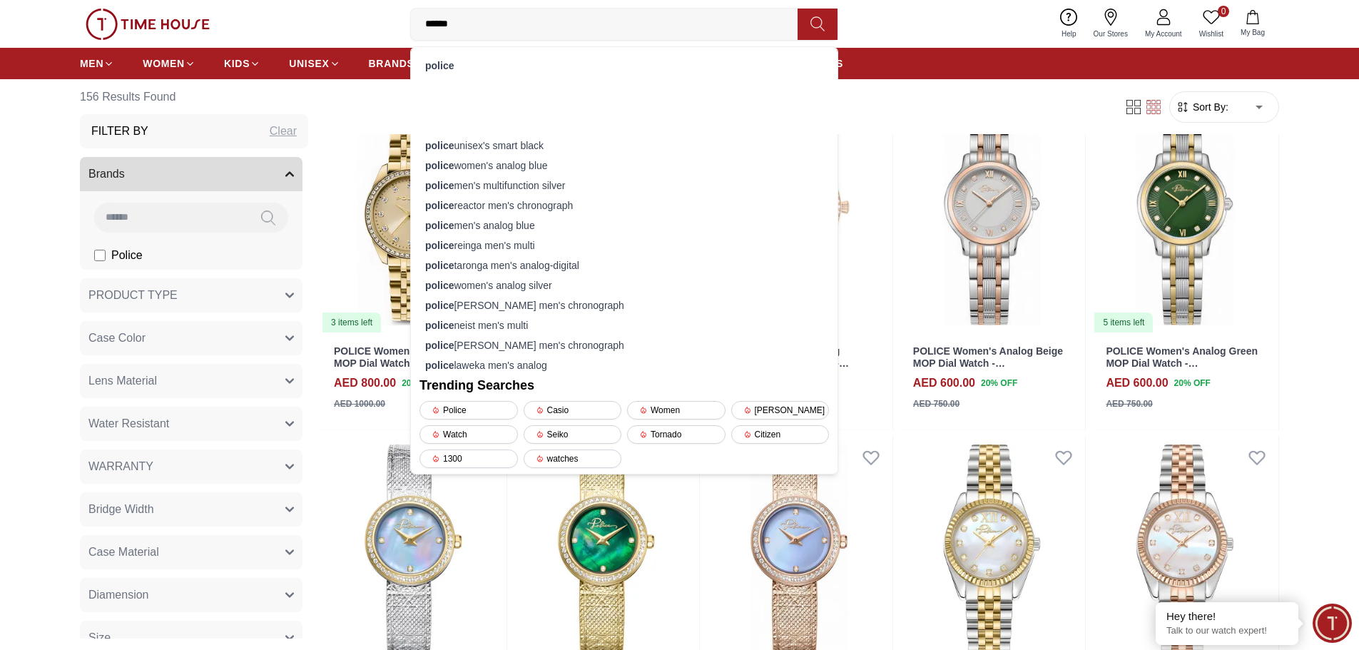
scroll to position [143, 0]
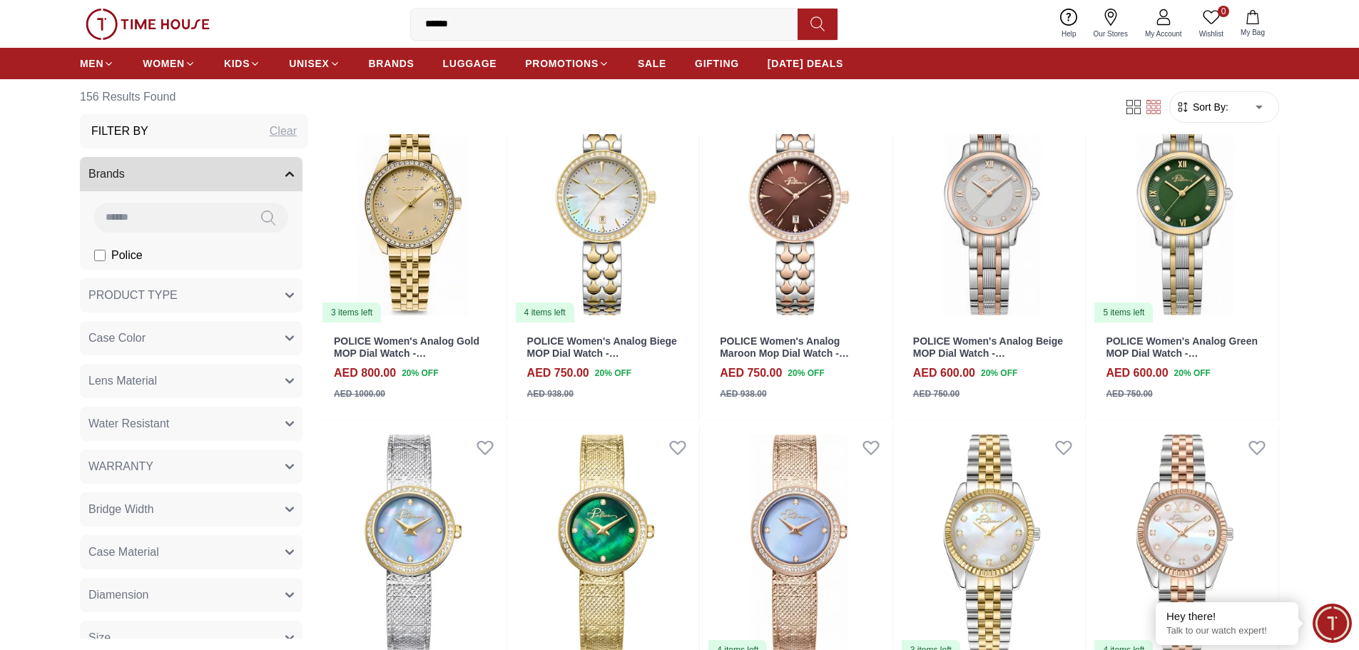
click at [537, 29] on input "******" at bounding box center [610, 24] width 398 height 29
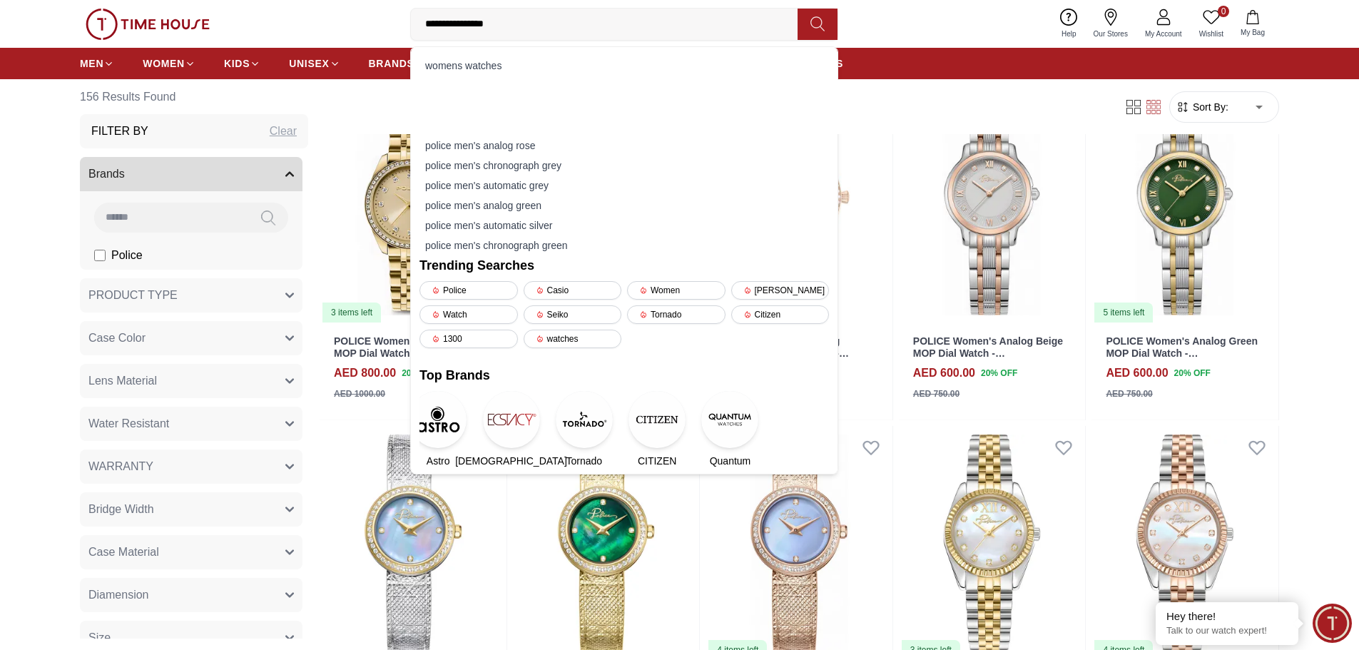
type input "**********"
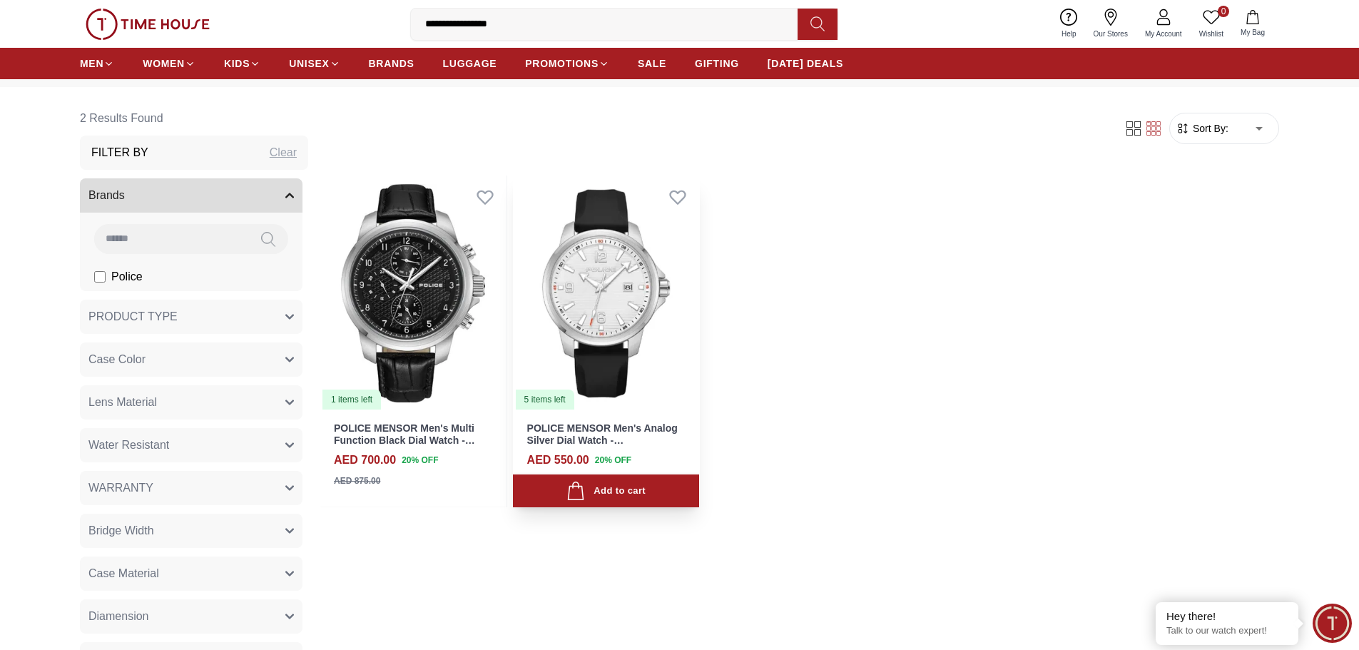
scroll to position [143, 0]
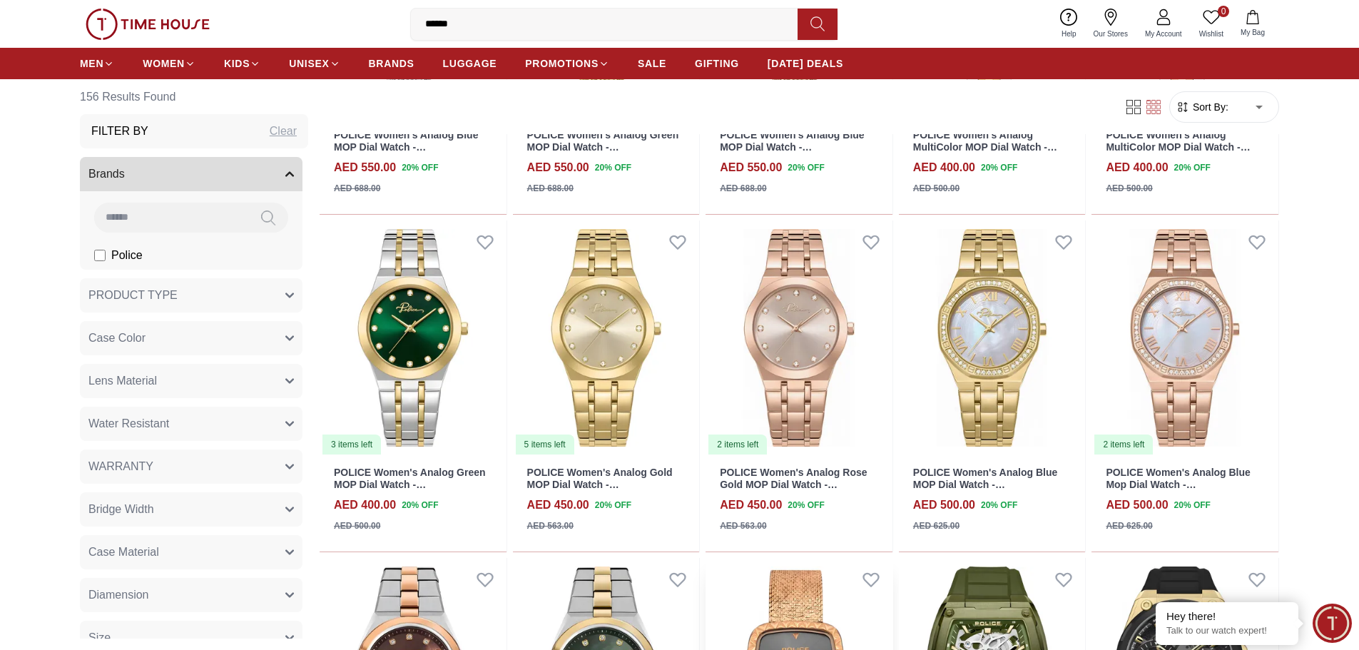
scroll to position [999, 0]
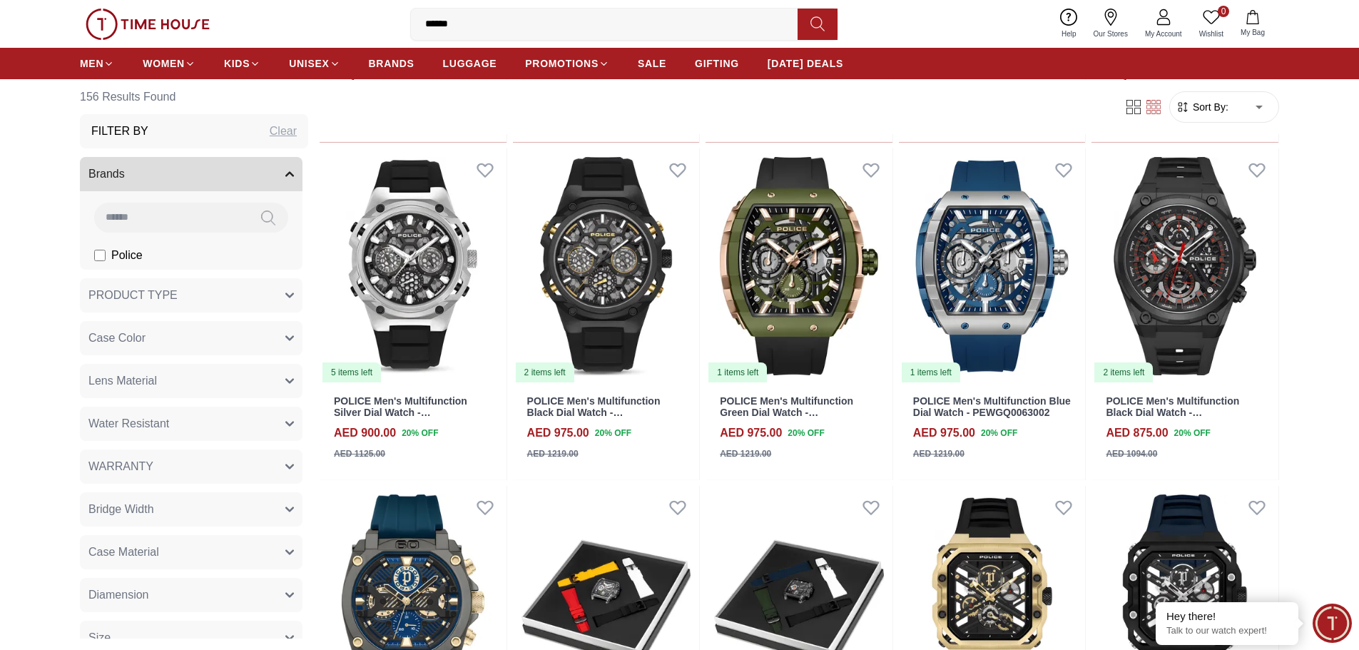
scroll to position [2354, 0]
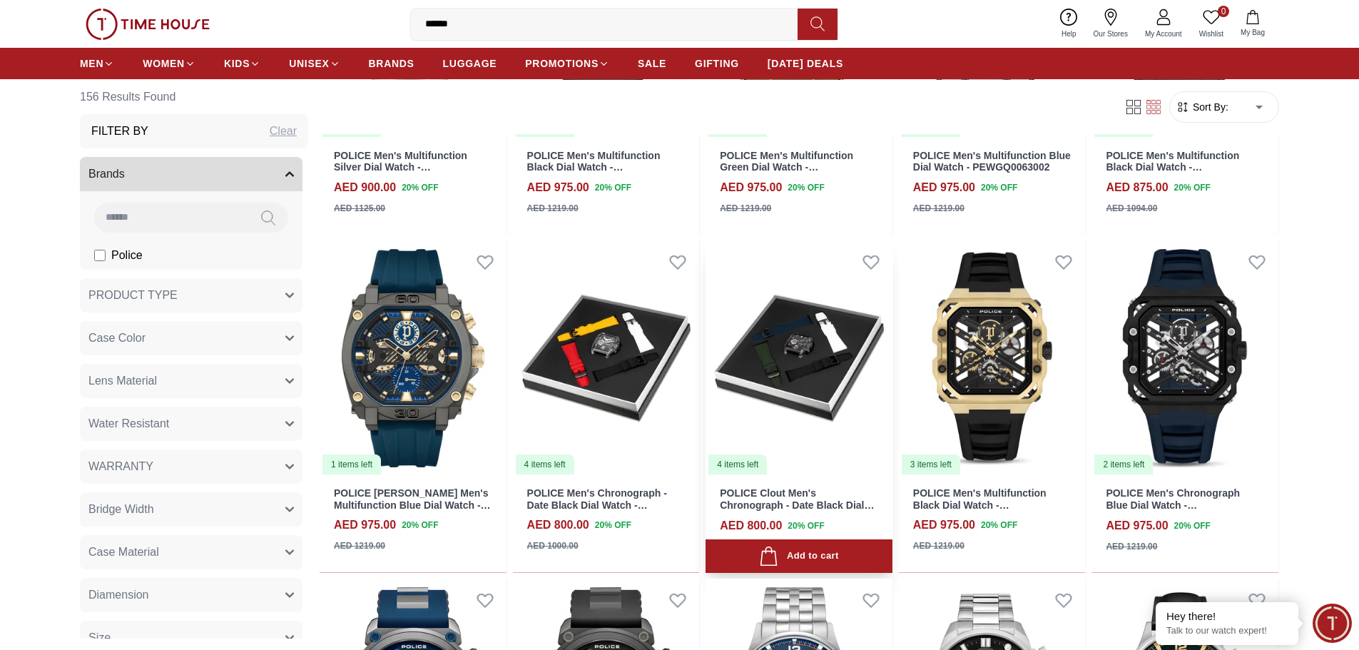
click at [803, 495] on link "POLICE Clout Men's Chronograph - Date Black Dial Watch - PEWGO0052401-SET" at bounding box center [797, 505] width 154 height 36
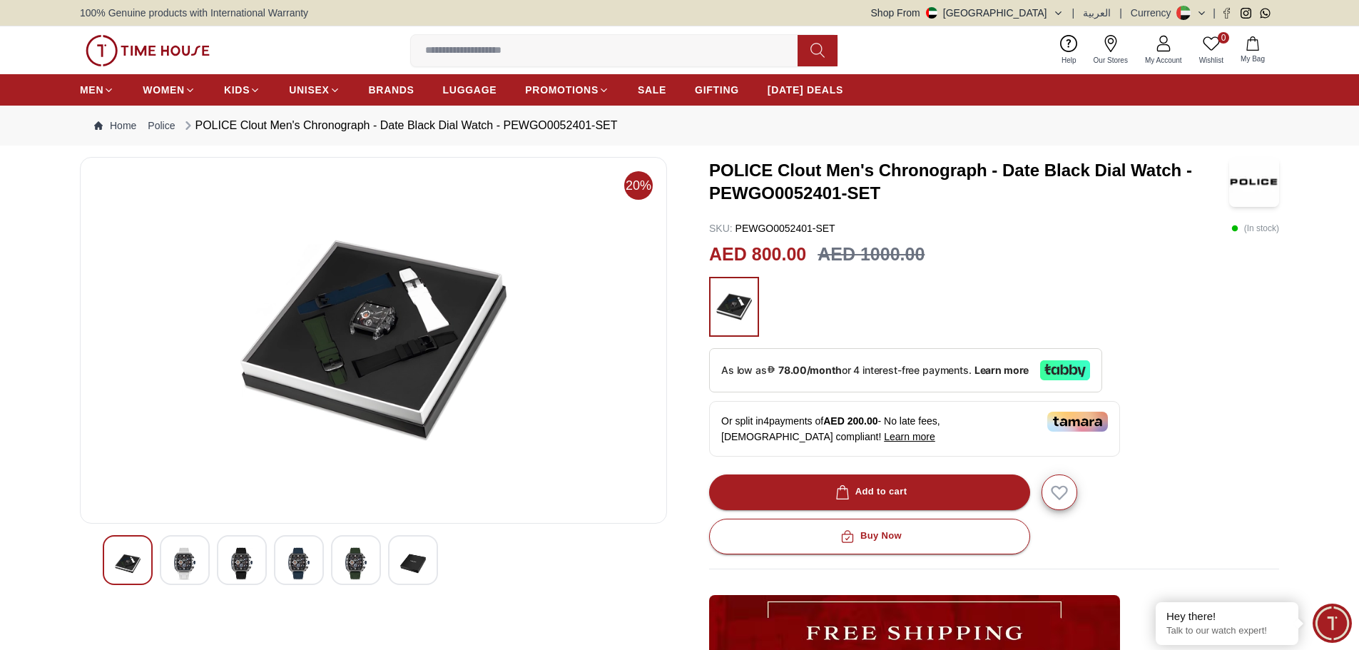
click at [188, 556] on img at bounding box center [185, 563] width 26 height 33
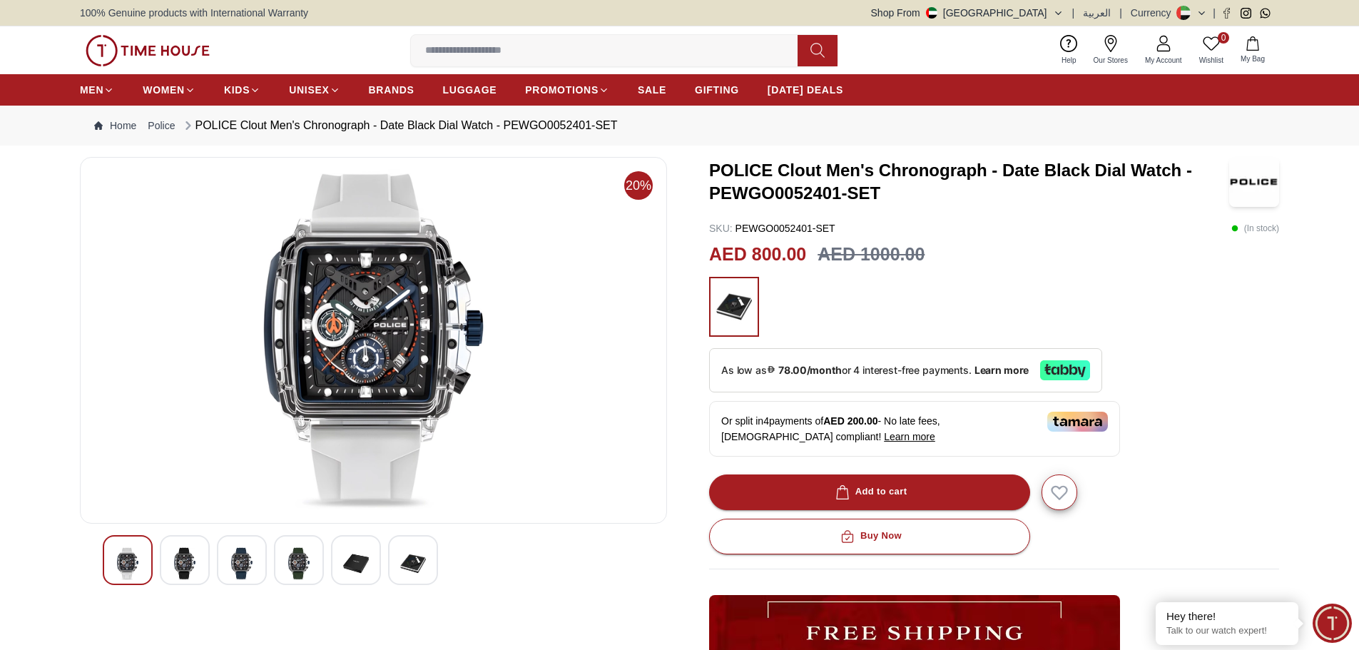
click at [244, 564] on img at bounding box center [242, 563] width 26 height 33
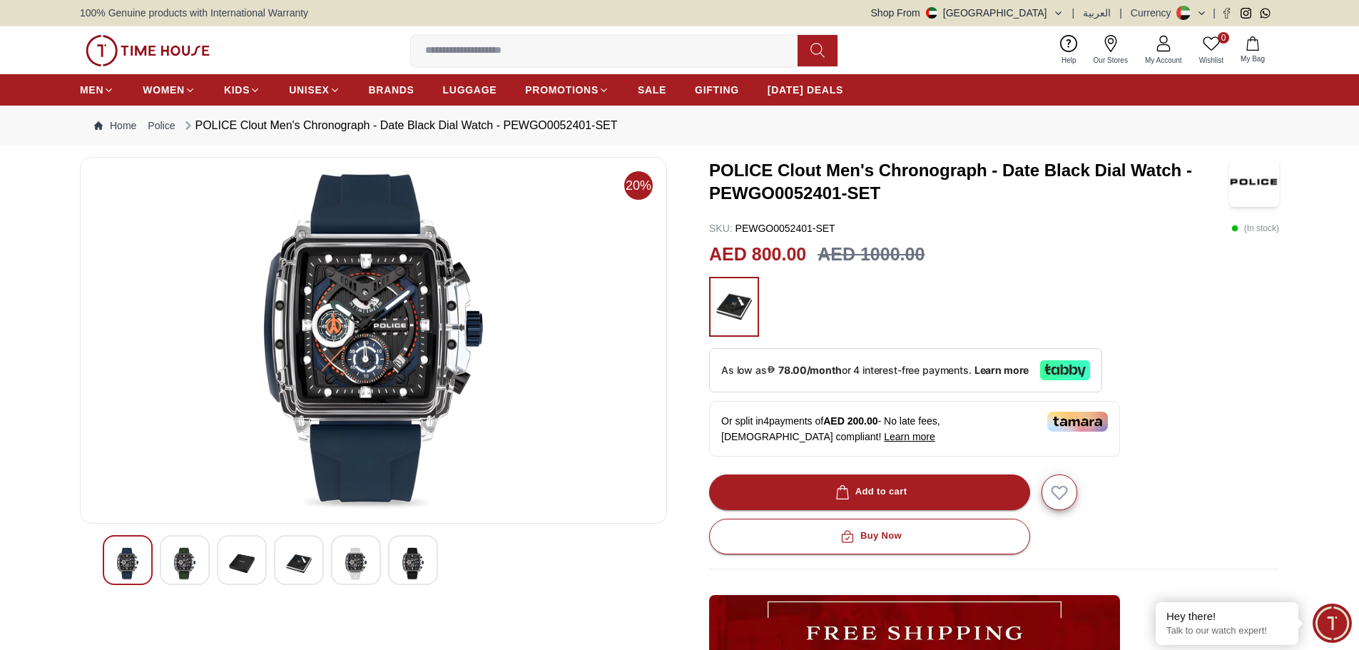
click at [292, 558] on img at bounding box center [299, 563] width 26 height 33
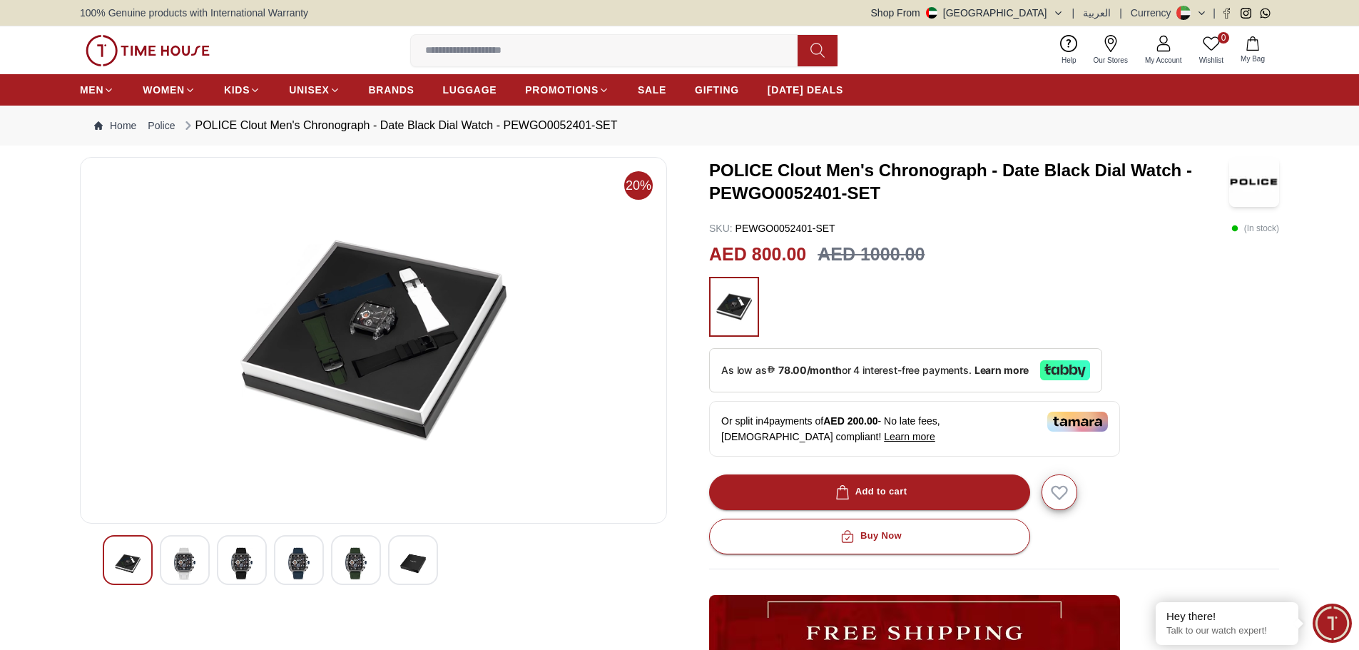
click at [342, 557] on div at bounding box center [356, 560] width 50 height 50
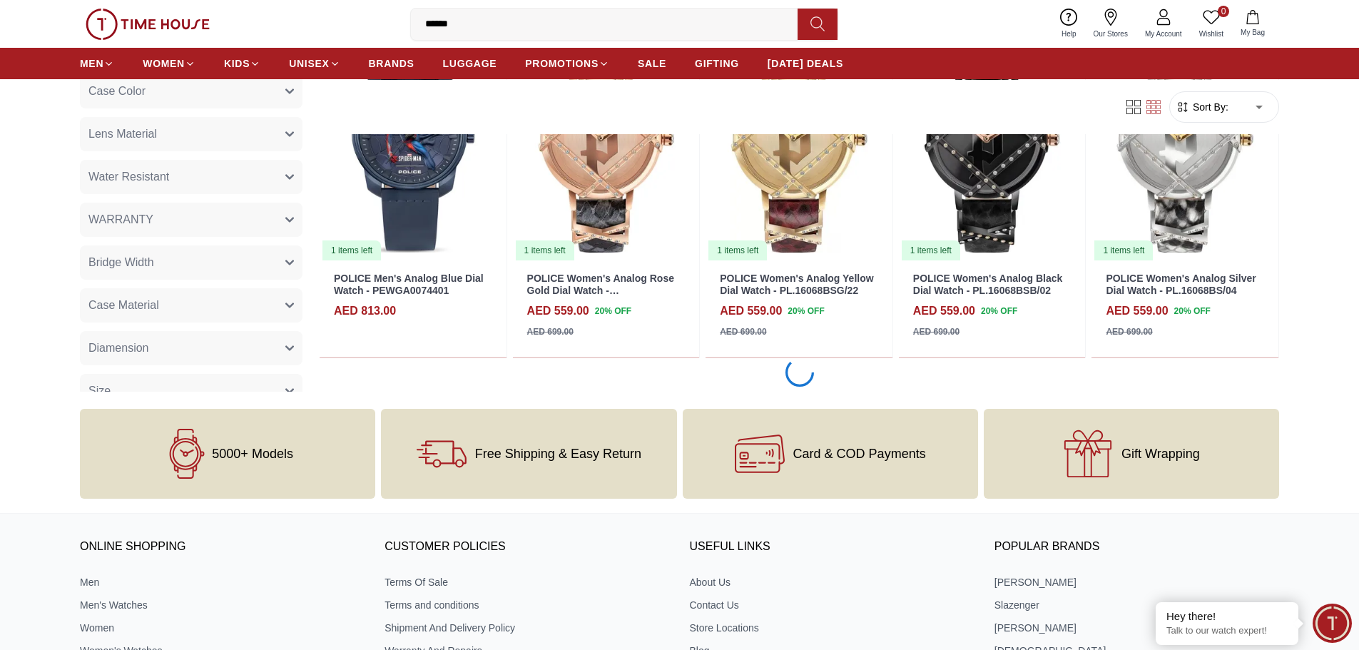
scroll to position [3902, 0]
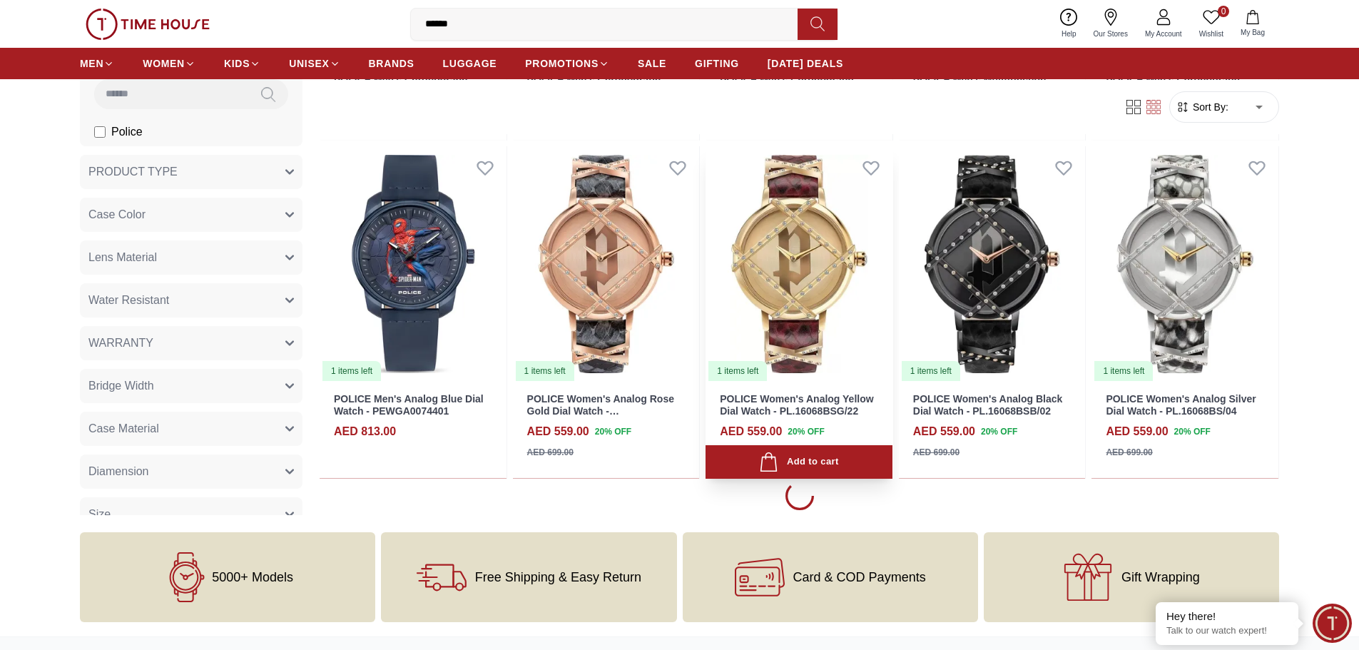
scroll to position [3688, 0]
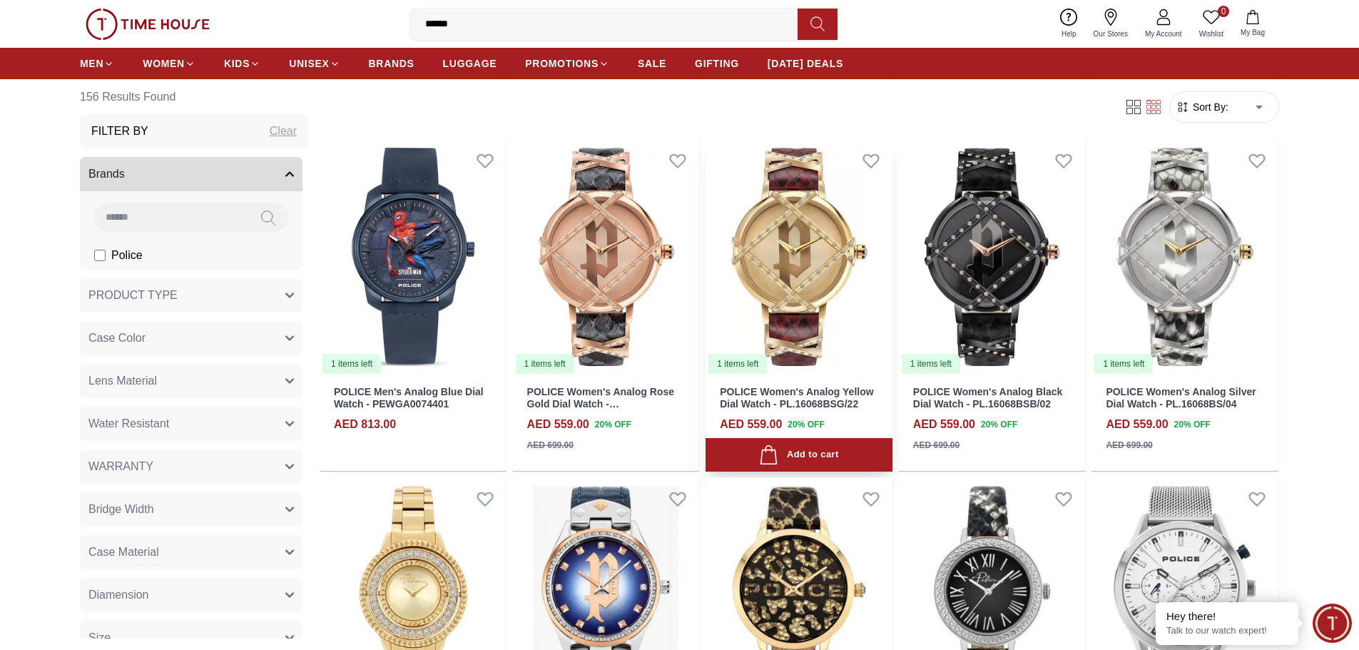
scroll to position [3902, 0]
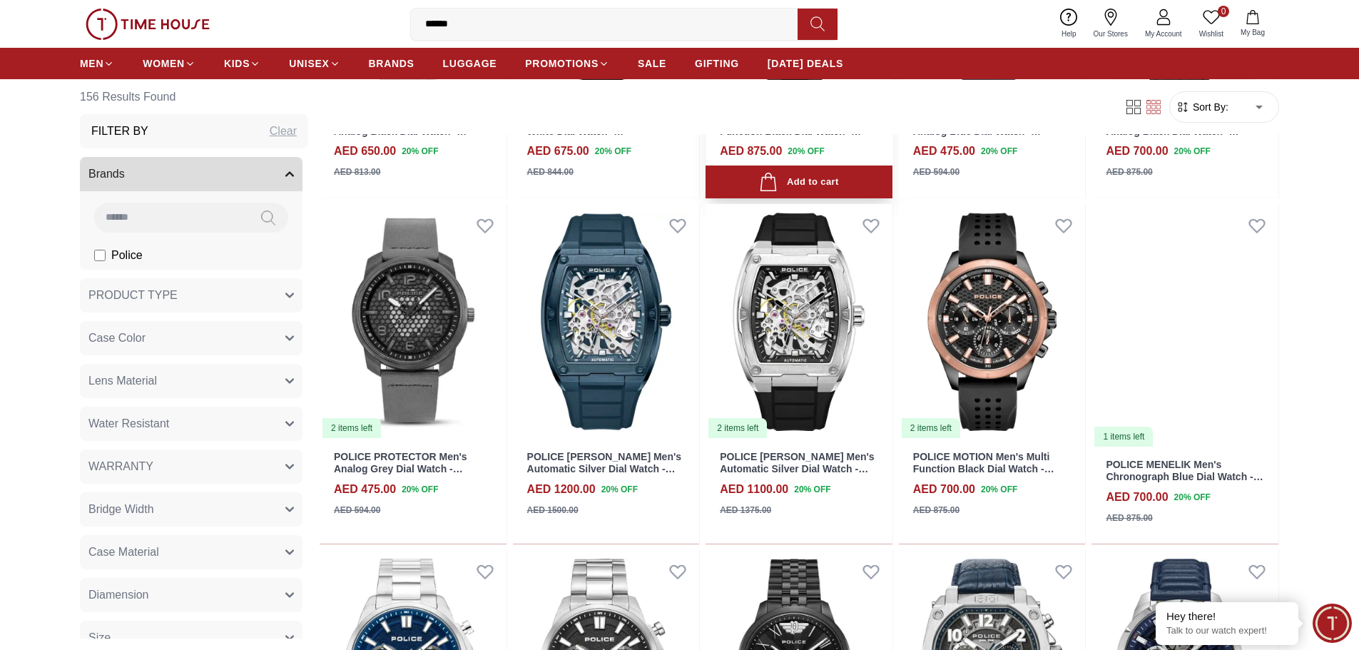
scroll to position [6042, 0]
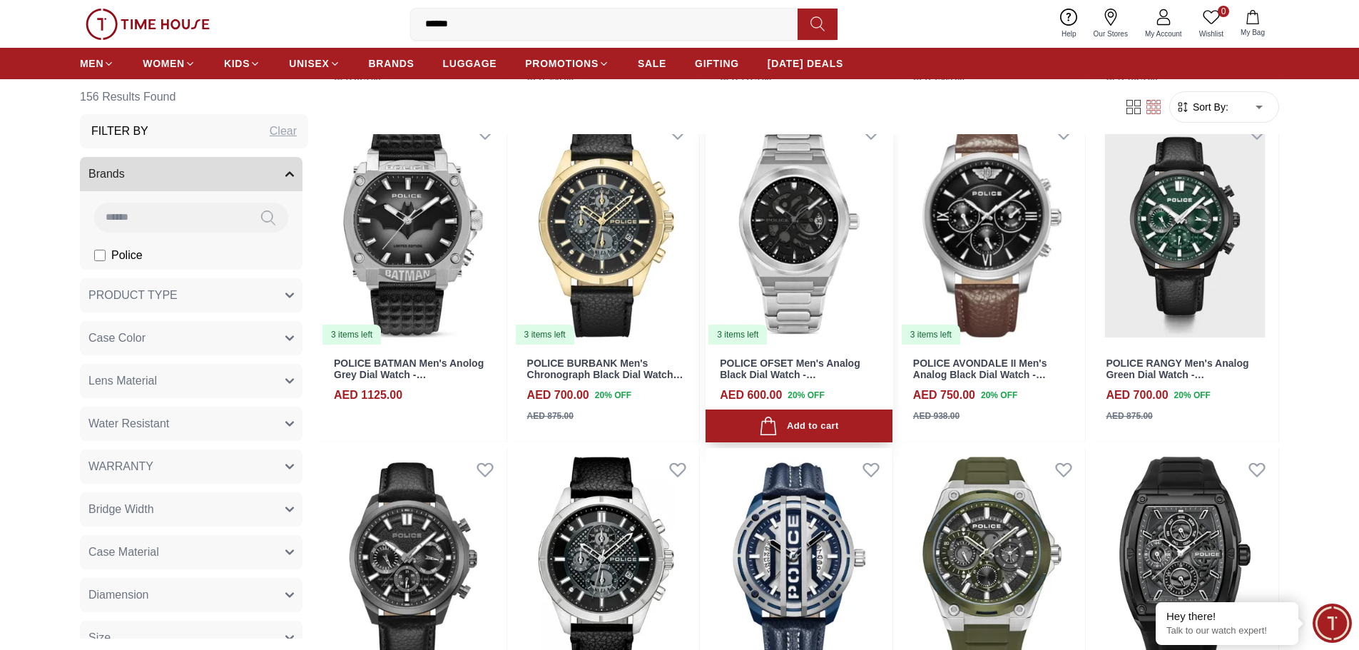
scroll to position [7897, 0]
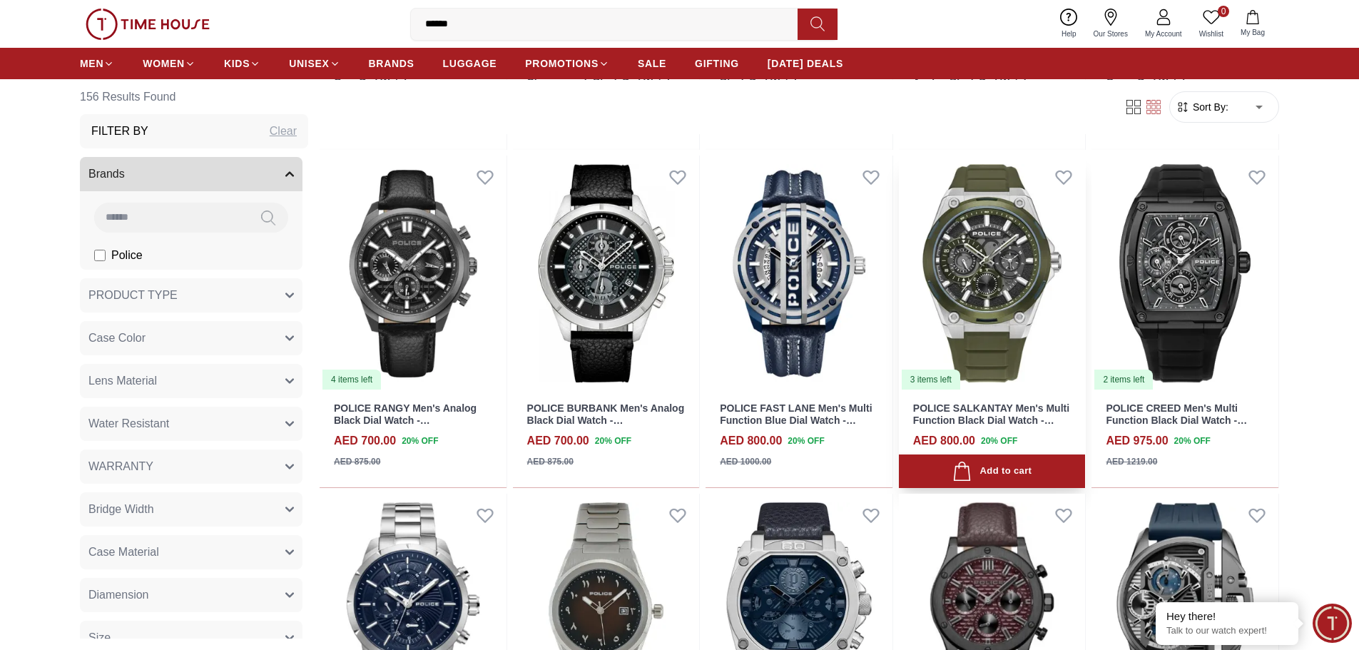
scroll to position [7754, 0]
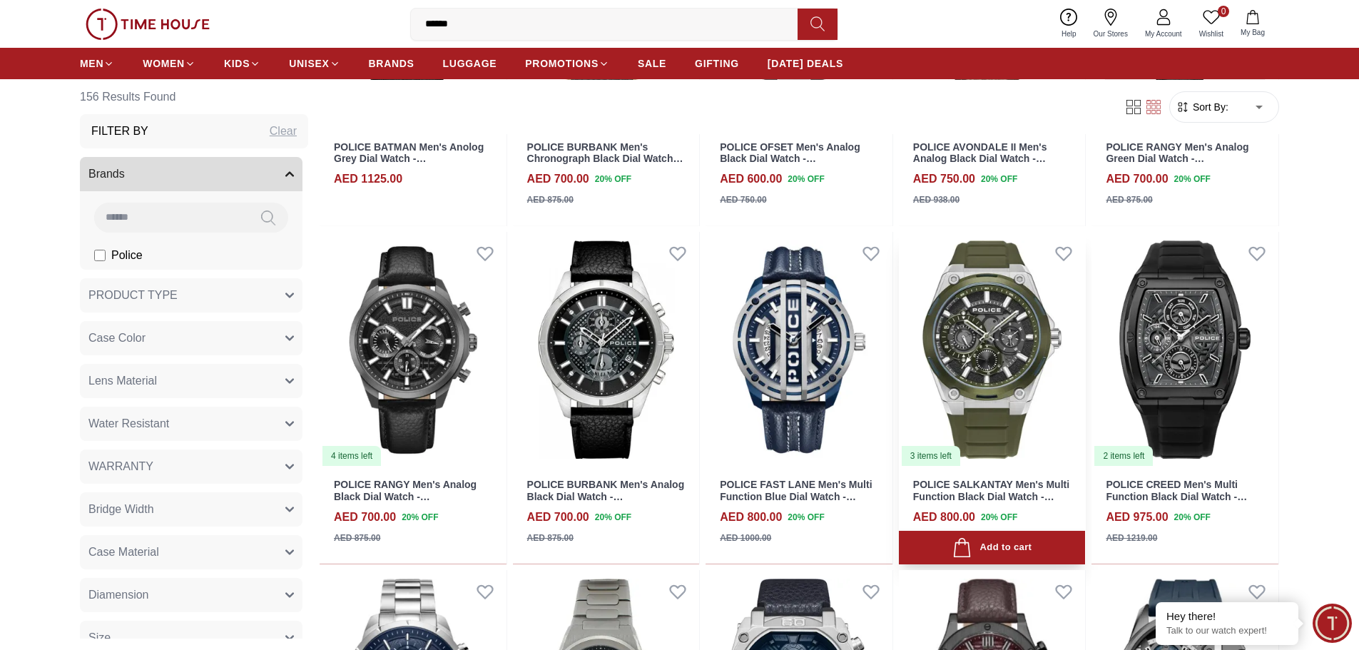
click at [1017, 498] on link "POLICE SALKANTAY Men's Multi Function Black Dial Watch - PEWJQ2203242" at bounding box center [991, 497] width 156 height 36
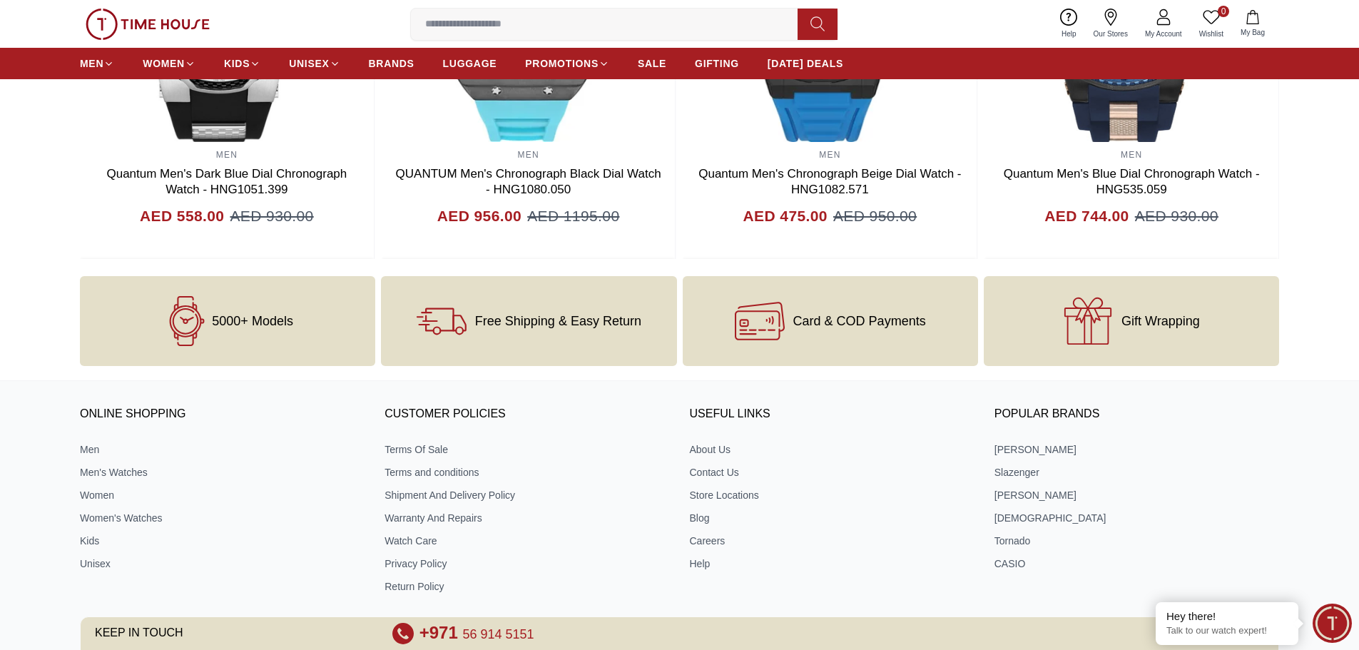
scroll to position [1783, 0]
